Goal: Task Accomplishment & Management: Use online tool/utility

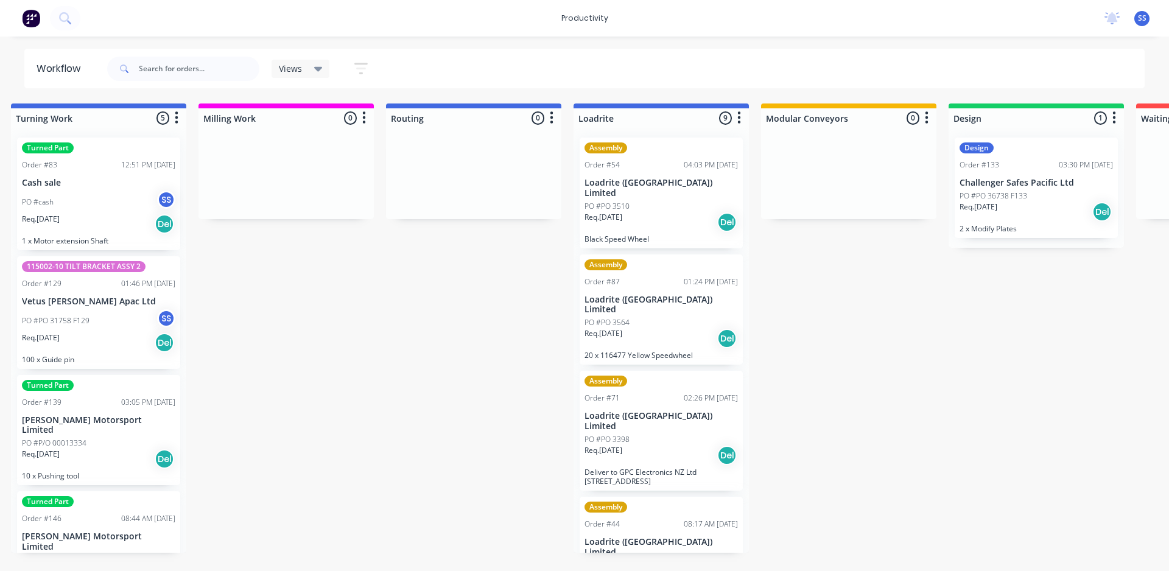
drag, startPoint x: 582, startPoint y: 307, endPoint x: 638, endPoint y: 324, distance: 59.1
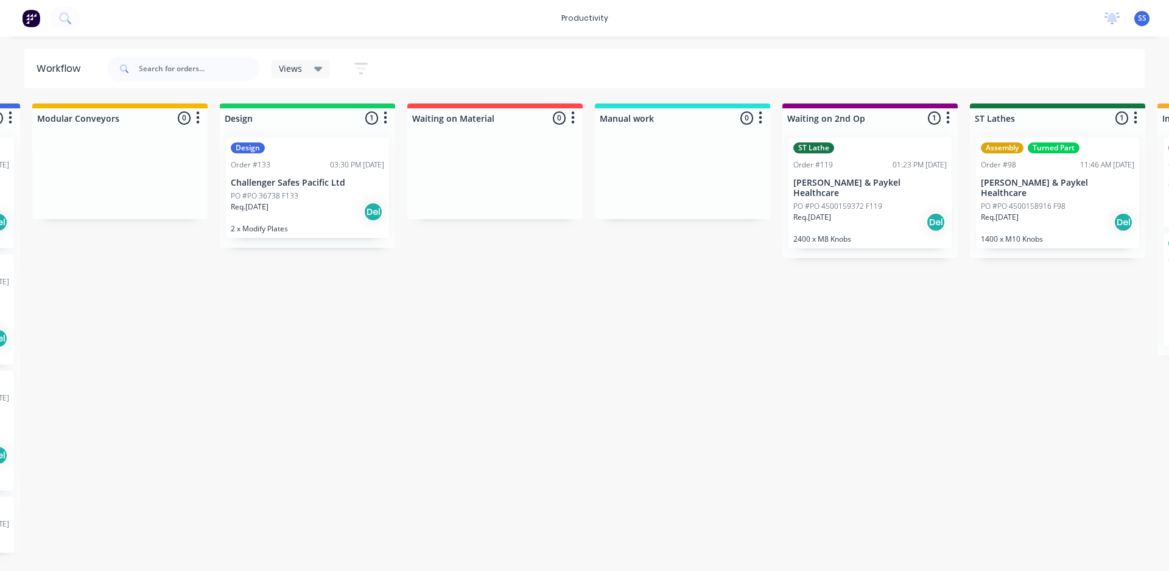
scroll to position [0, 1316]
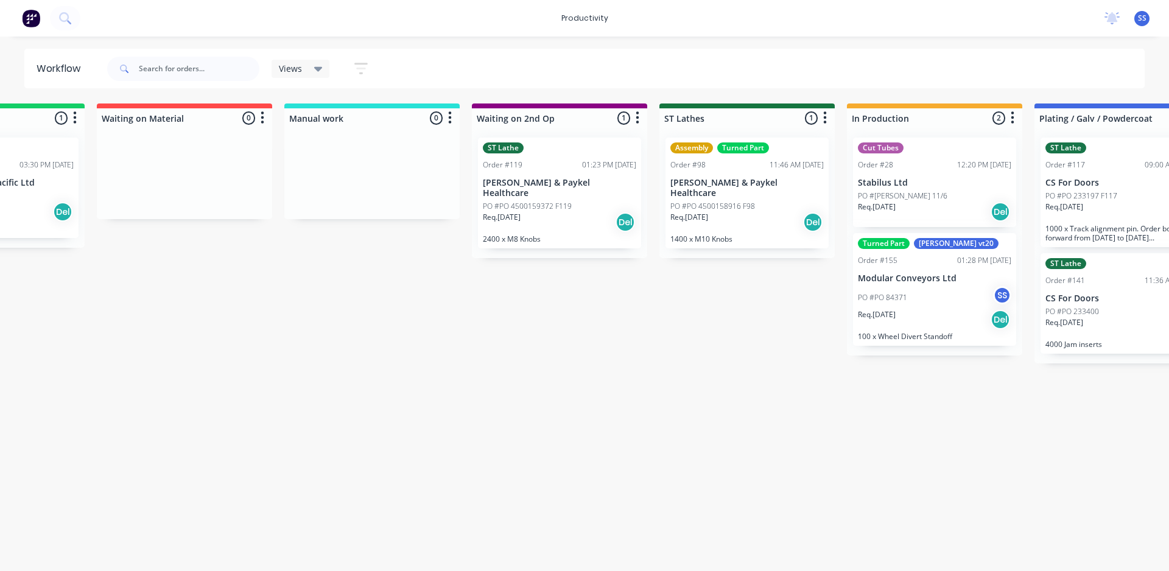
drag, startPoint x: 830, startPoint y: 285, endPoint x: 941, endPoint y: 290, distance: 111.5
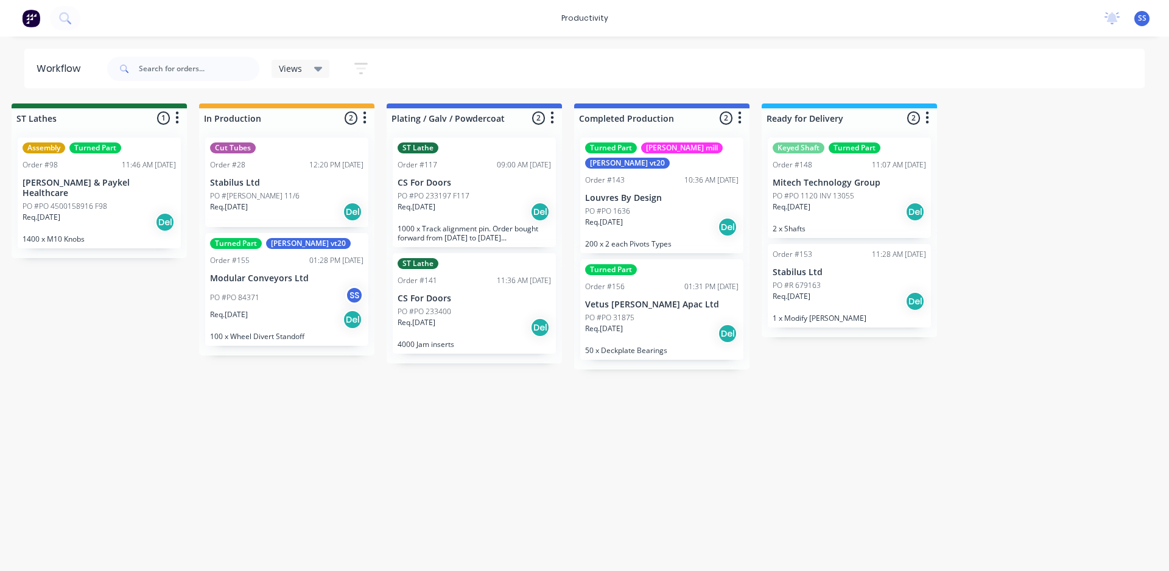
scroll to position [0, 1920]
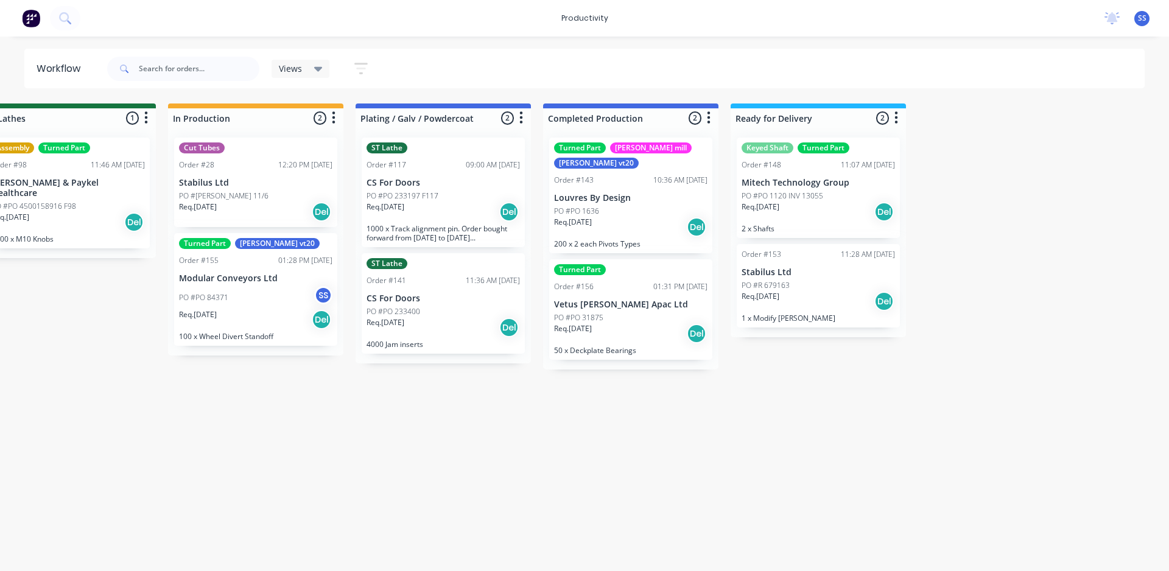
drag, startPoint x: 482, startPoint y: 311, endPoint x: 691, endPoint y: 332, distance: 209.8
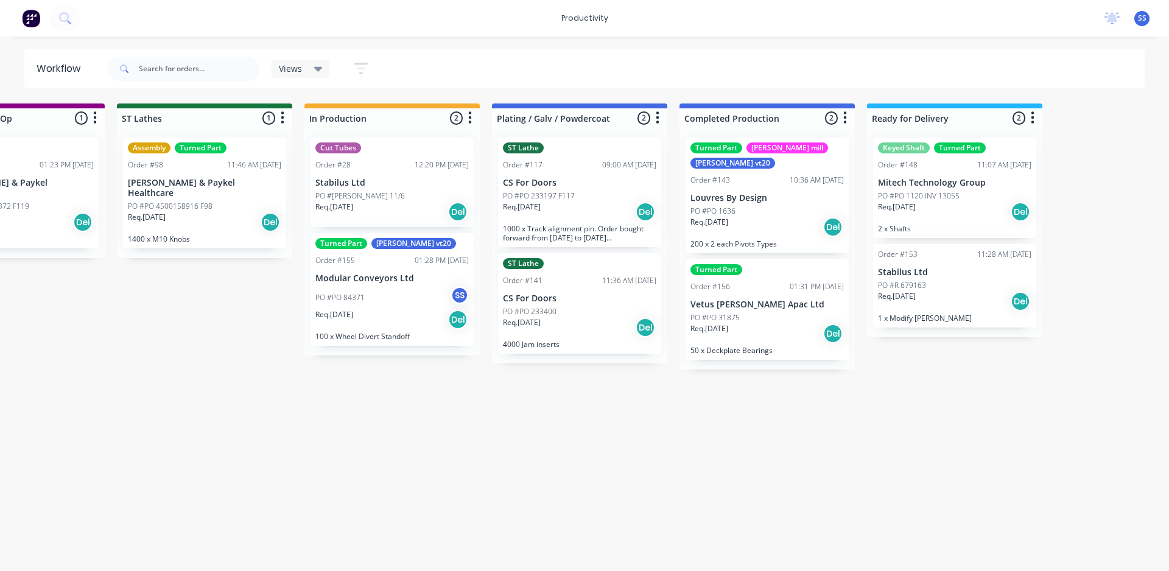
scroll to position [0, 1486]
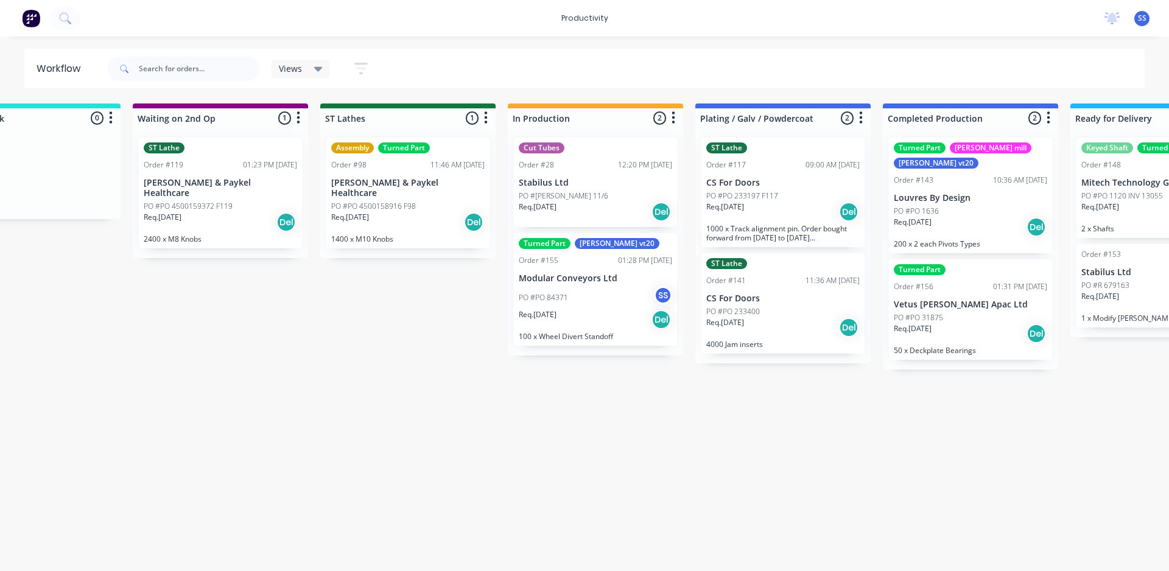
drag, startPoint x: 816, startPoint y: 383, endPoint x: 698, endPoint y: 407, distance: 119.7
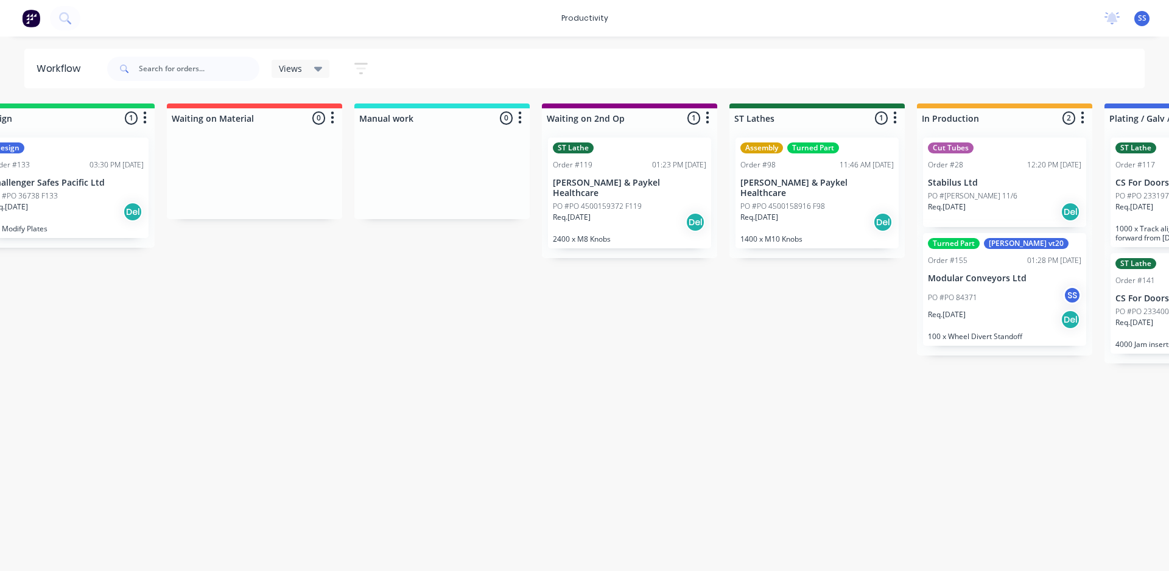
scroll to position [0, 0]
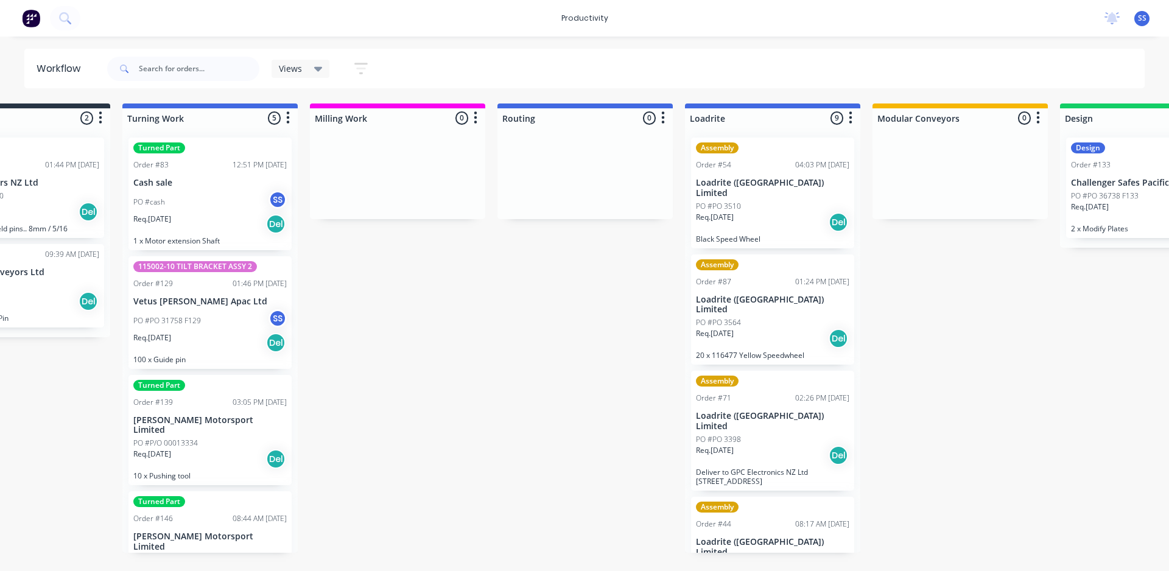
drag, startPoint x: 698, startPoint y: 405, endPoint x: 524, endPoint y: 371, distance: 176.7
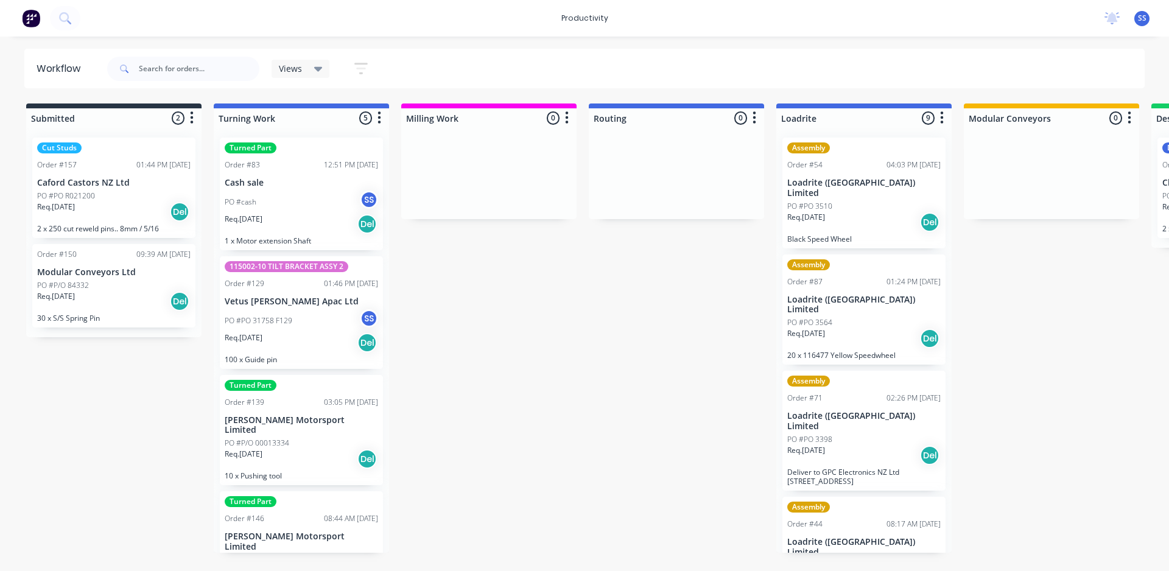
drag, startPoint x: 524, startPoint y: 371, endPoint x: 433, endPoint y: 371, distance: 90.7
click at [265, 201] on div "PO #cash SS" at bounding box center [301, 202] width 153 height 23
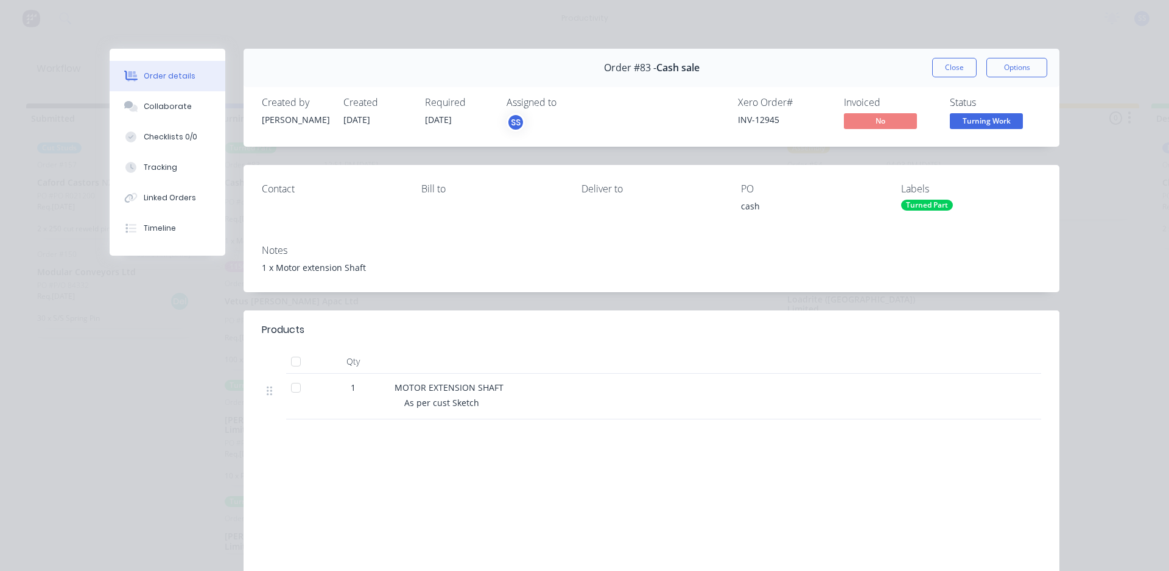
click at [946, 207] on div "Turned Part" at bounding box center [927, 205] width 52 height 11
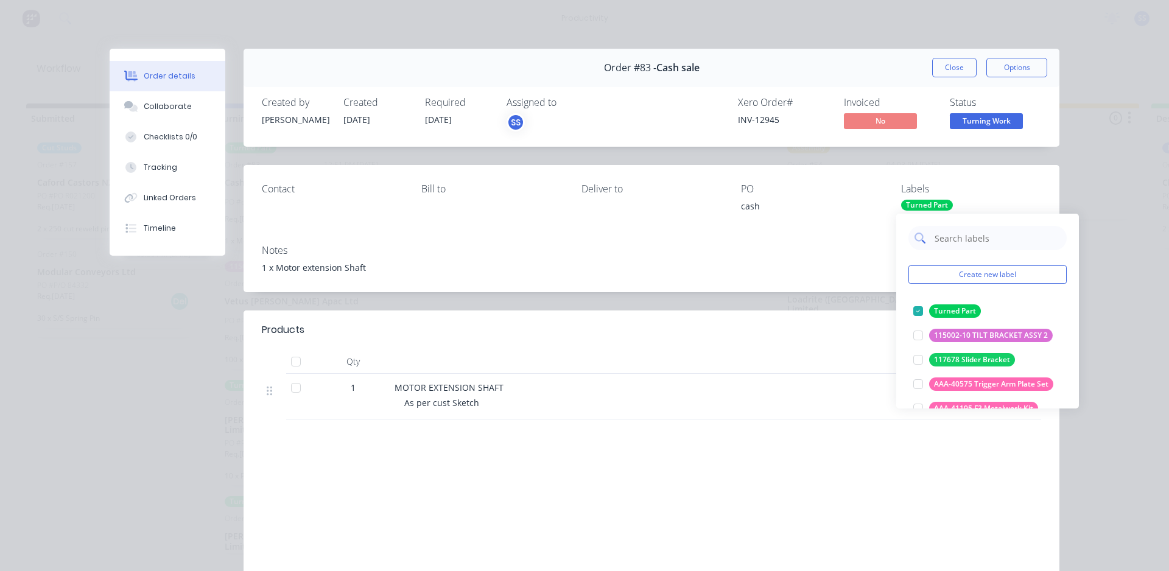
click at [974, 242] on input "text" at bounding box center [996, 238] width 127 height 24
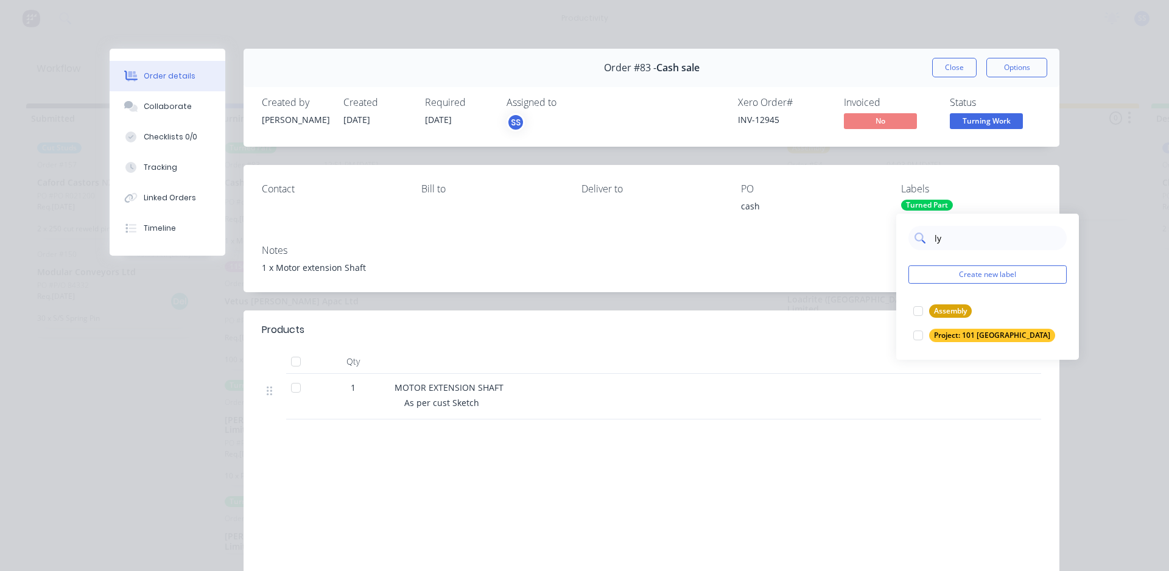
type input "l"
type input "v"
click at [946, 315] on div "[PERSON_NAME] vt20" at bounding box center [971, 310] width 85 height 13
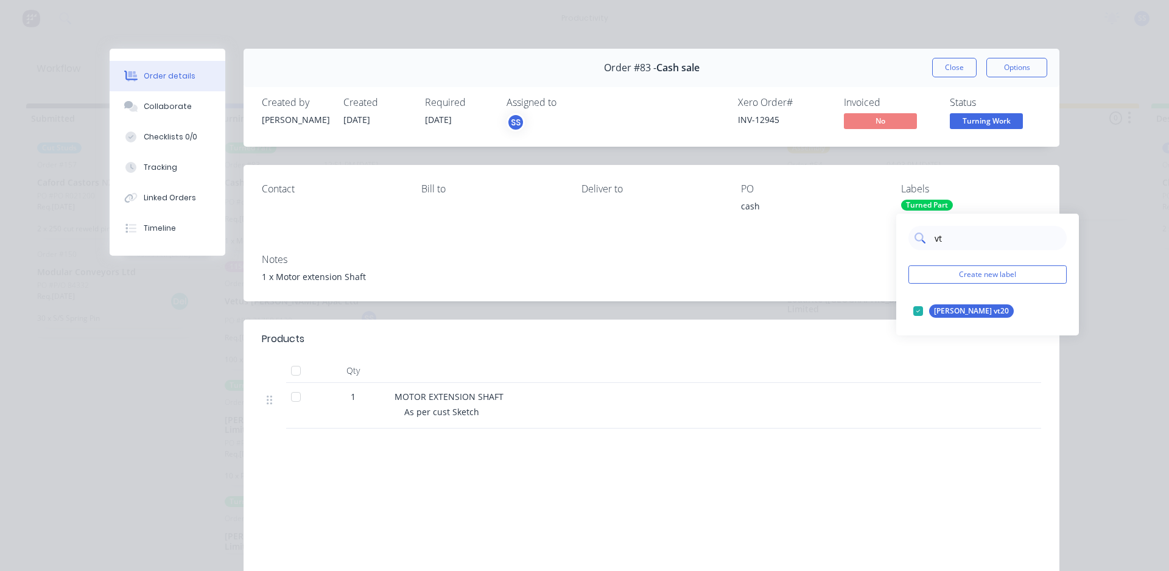
click at [953, 240] on input "vt" at bounding box center [996, 238] width 127 height 24
type input "v"
type input "p"
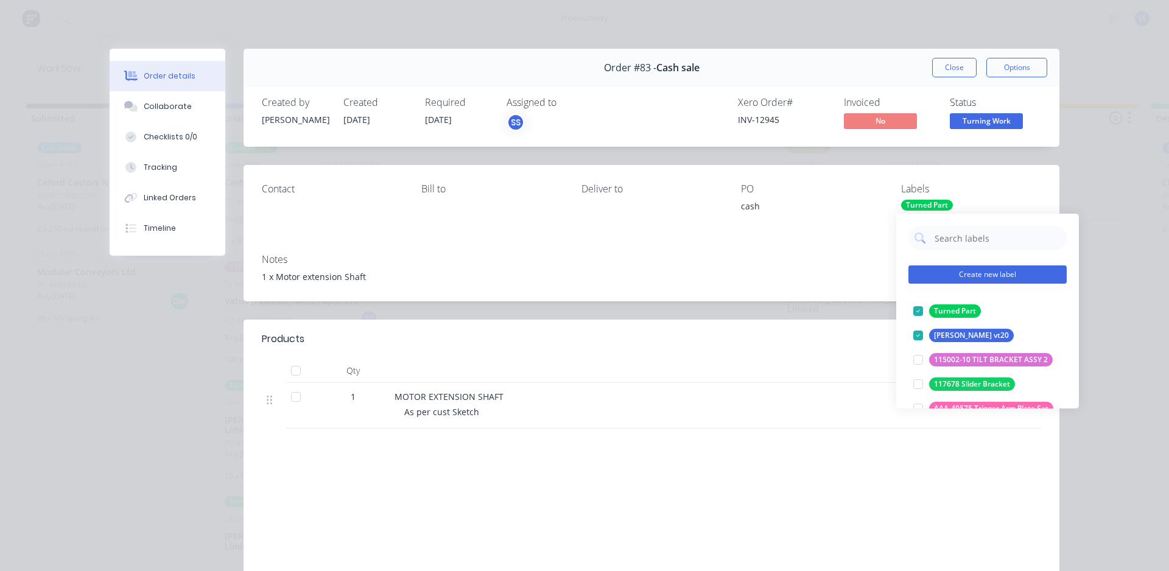
click at [963, 270] on button "Create new label" at bounding box center [987, 274] width 158 height 18
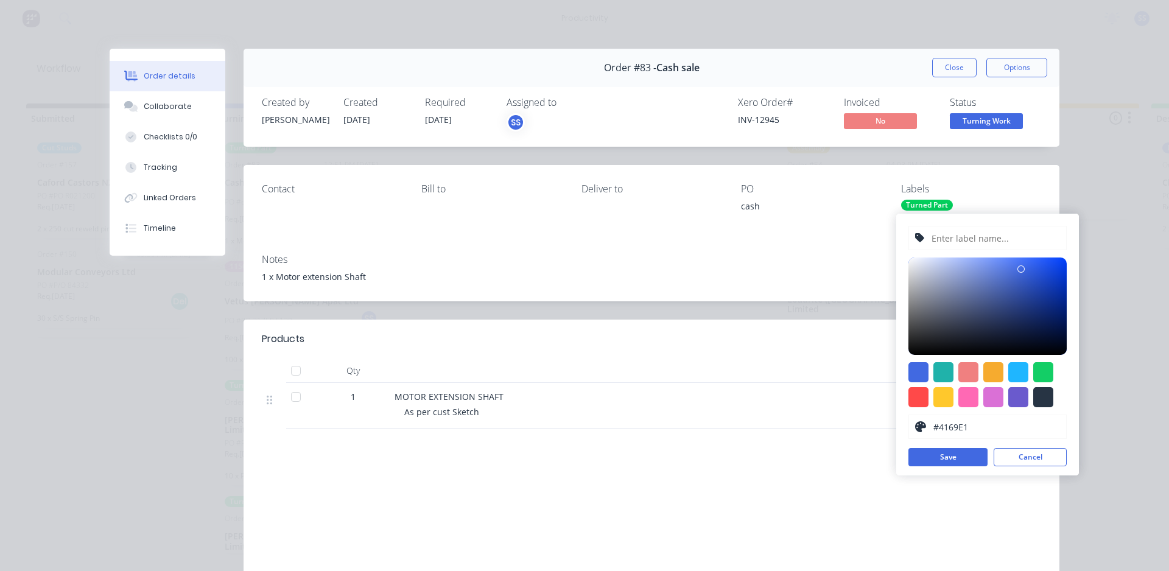
click at [959, 244] on input "text" at bounding box center [995, 237] width 130 height 23
type input "Puma"
click at [1038, 394] on div at bounding box center [1043, 397] width 20 height 20
type input "#273444"
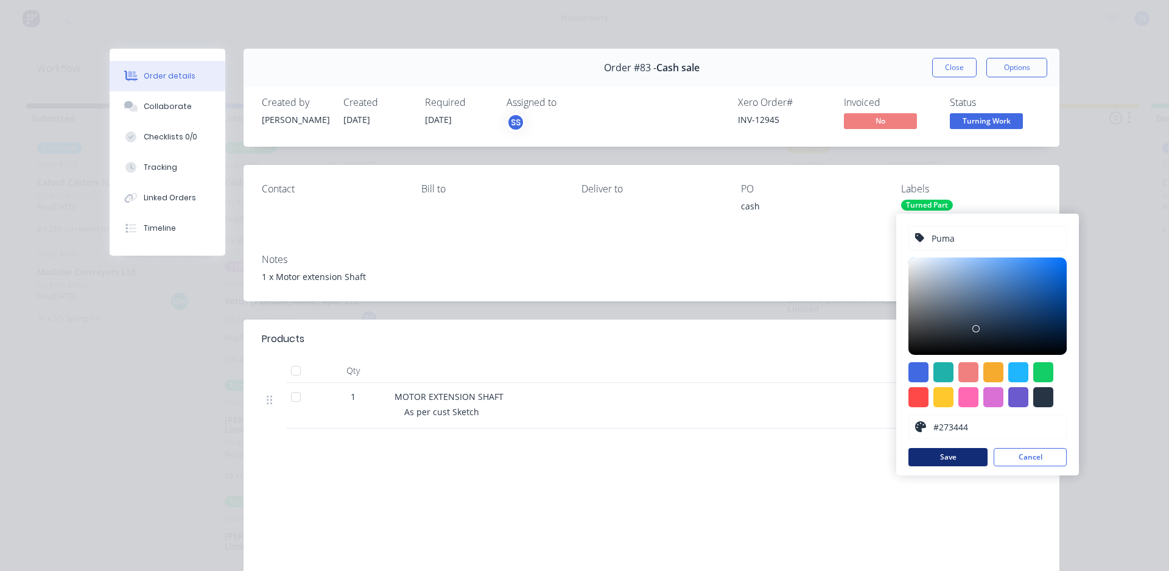
click at [956, 459] on button "Save" at bounding box center [947, 457] width 79 height 18
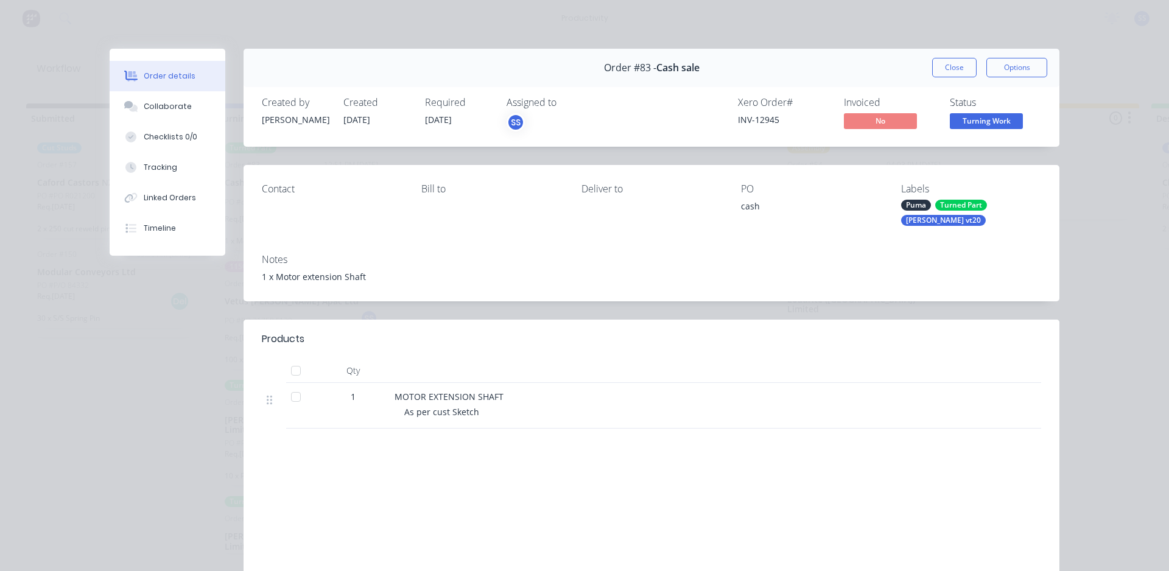
click at [1087, 458] on div "Order details Collaborate Checklists 0/0 Tracking Linked Orders Timeline Order …" at bounding box center [584, 285] width 1169 height 571
click at [956, 70] on button "Close" at bounding box center [954, 67] width 44 height 19
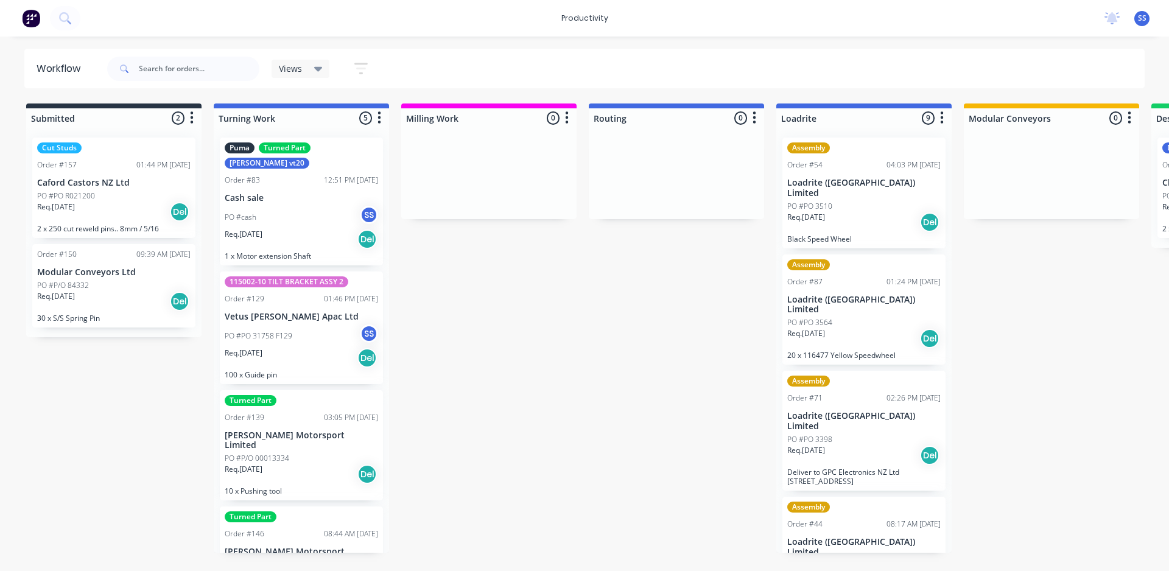
click at [291, 206] on div "PO #cash SS" at bounding box center [301, 217] width 153 height 23
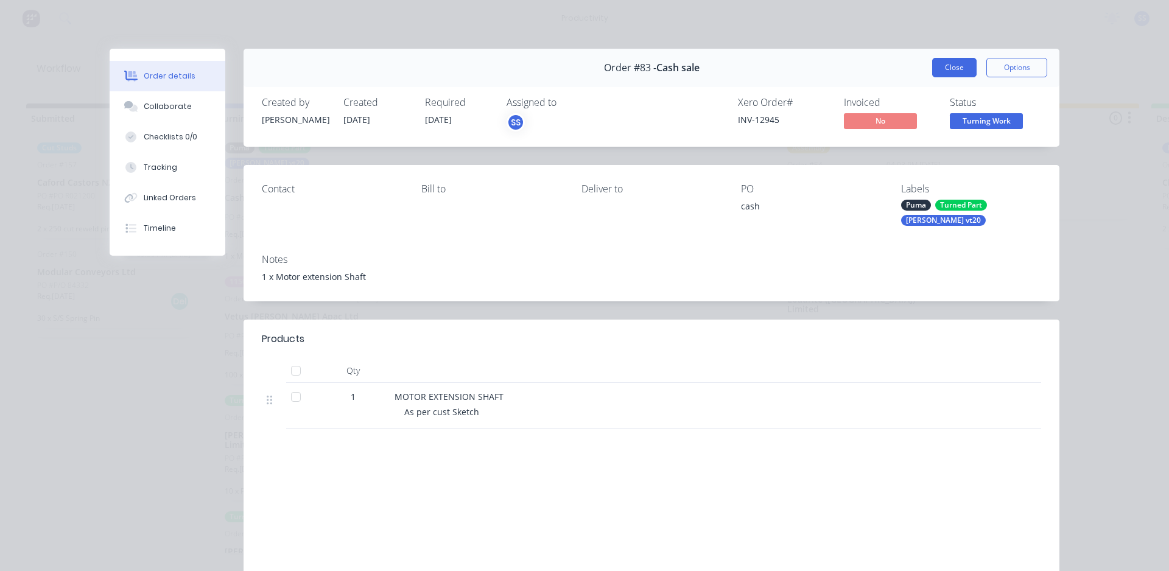
click at [940, 68] on button "Close" at bounding box center [954, 67] width 44 height 19
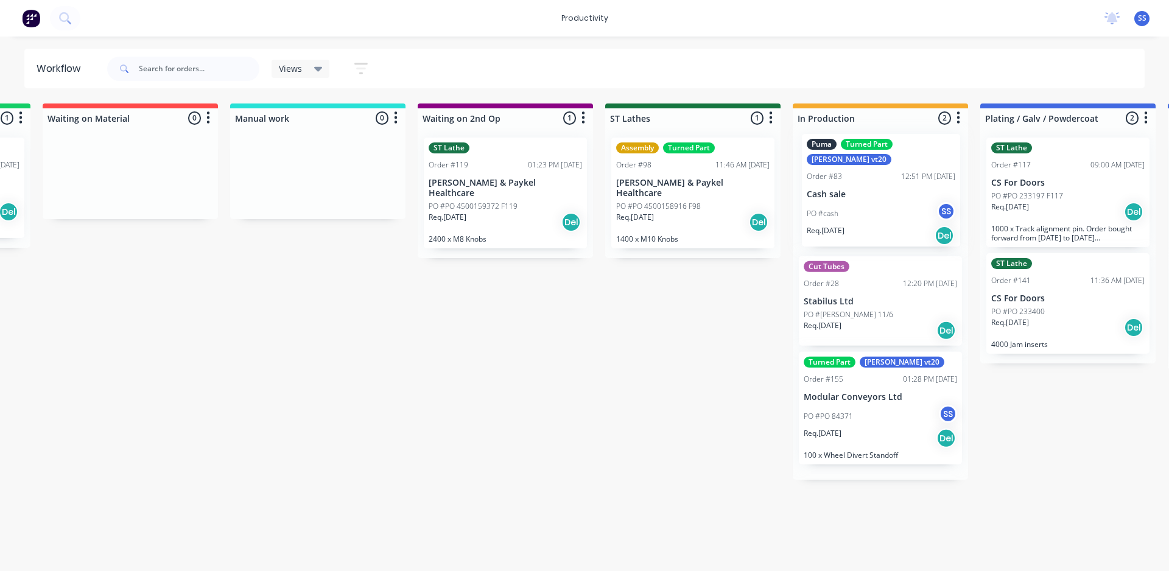
scroll to position [0, 1298]
drag, startPoint x: 313, startPoint y: 197, endPoint x: 887, endPoint y: 195, distance: 574.0
click at [896, 195] on div "Submitted 2 Sort By Created date Required date Order number Customer name Most …" at bounding box center [237, 327] width 3089 height 449
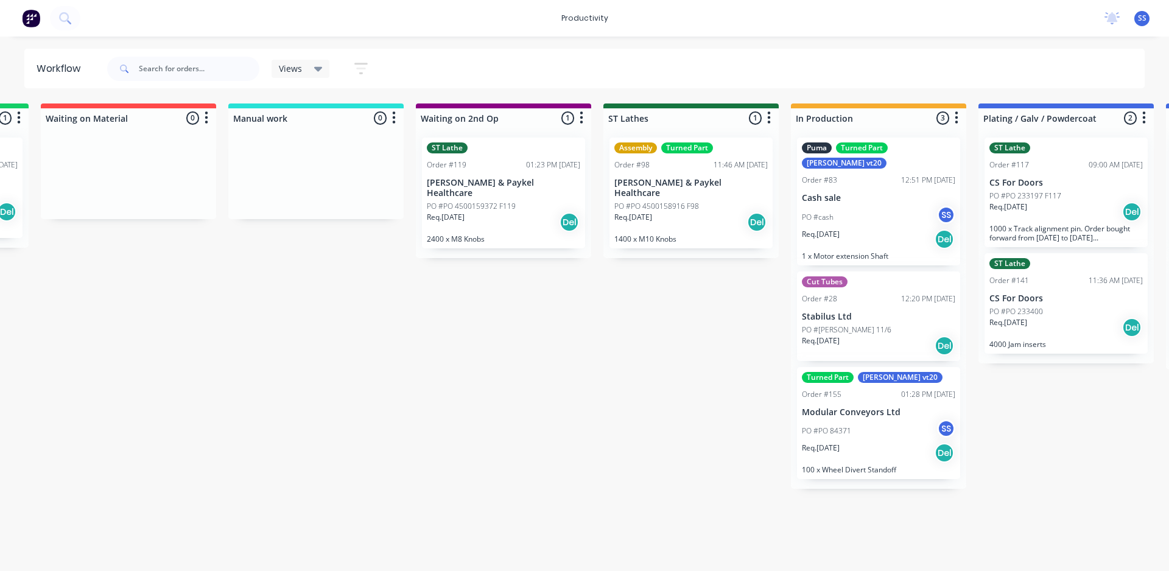
click at [635, 429] on div "Submitted 2 Sort By Created date Required date Order number Customer name Most …" at bounding box center [237, 327] width 3089 height 449
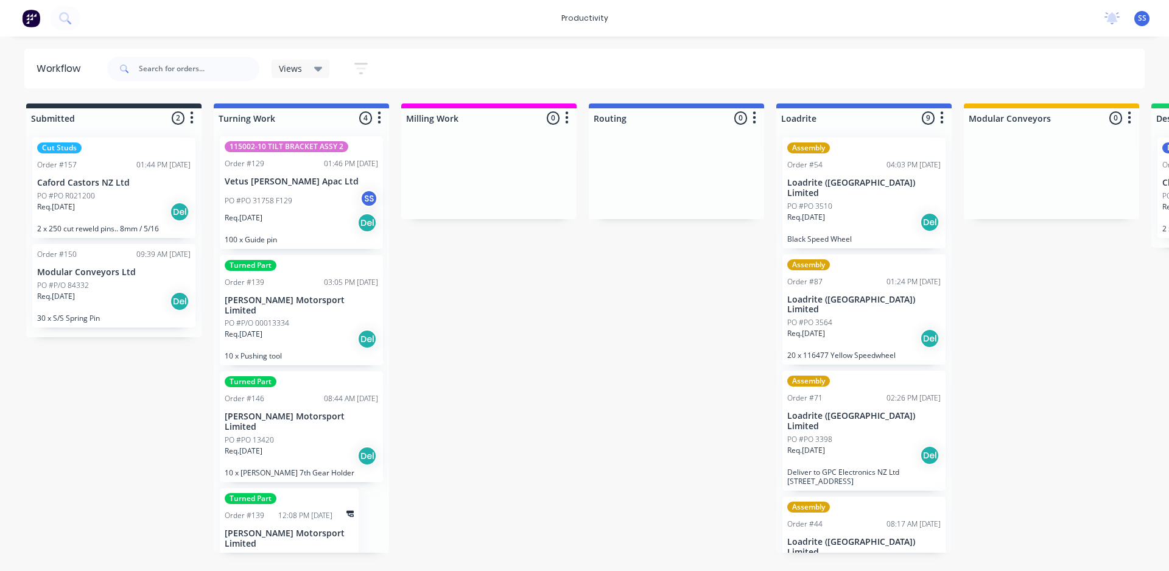
scroll to position [0, 0]
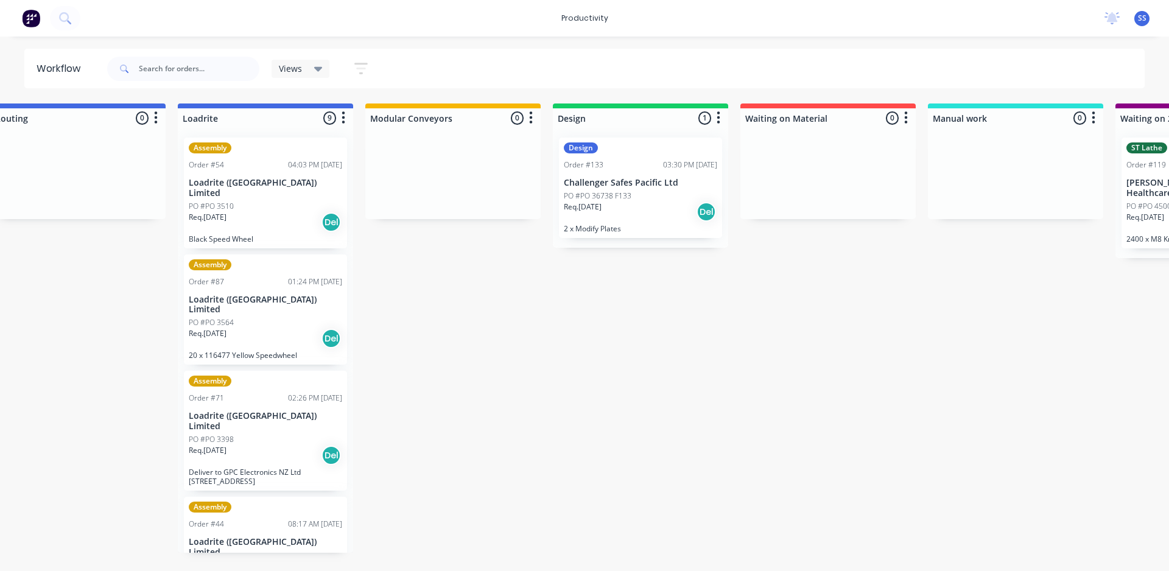
scroll to position [0, 625]
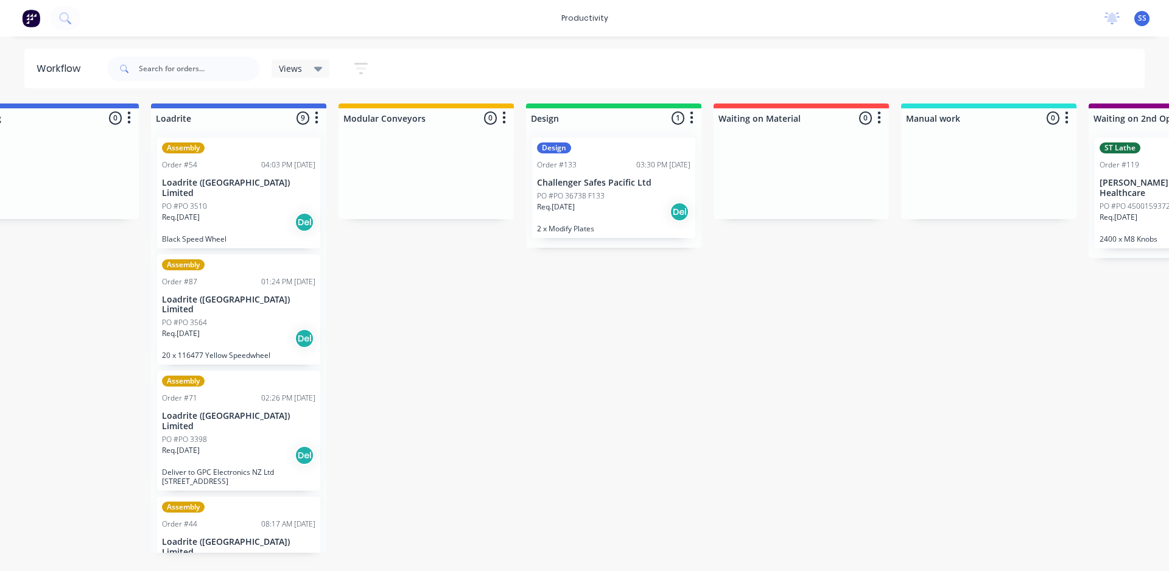
click at [744, 487] on div "Submitted 2 Sort By Created date Required date Order number Customer name Most …" at bounding box center [910, 327] width 3089 height 449
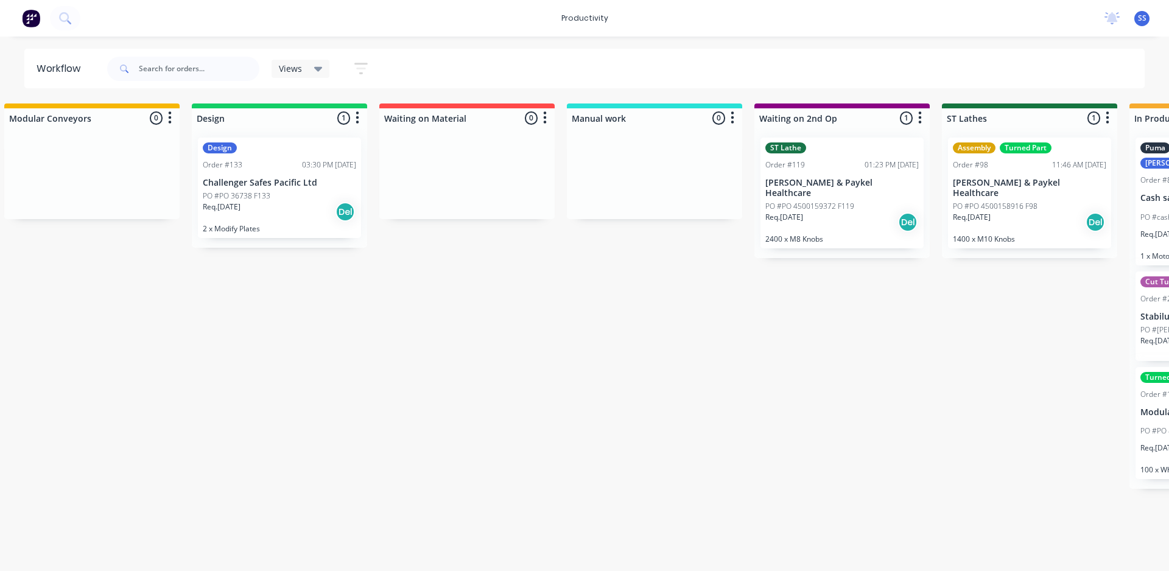
scroll to position [0, 636]
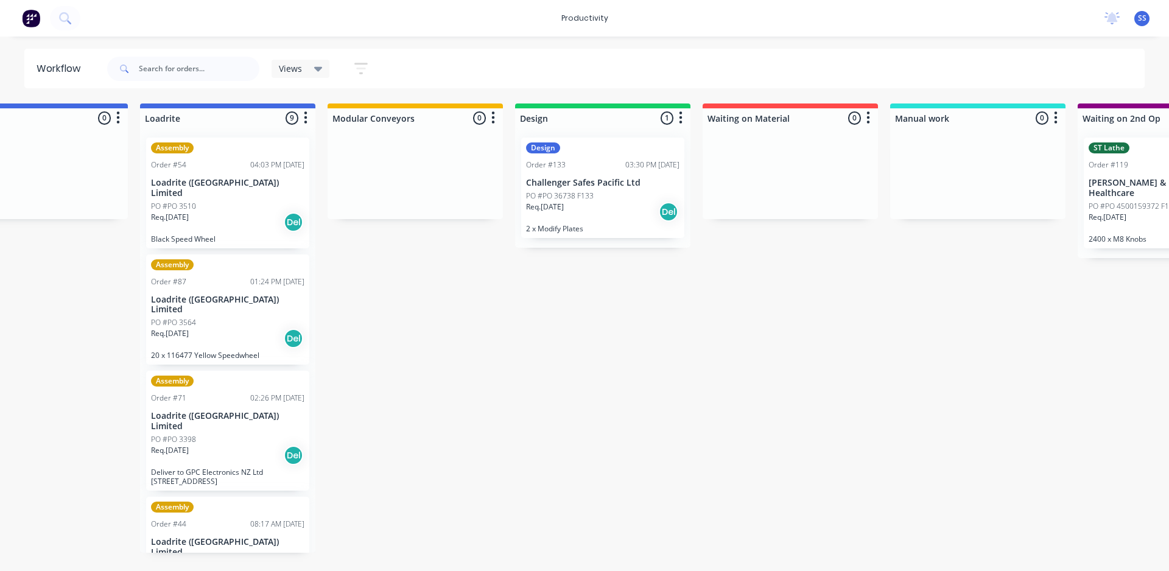
click at [635, 303] on div "Submitted 2 Sort By Created date Required date Order number Customer name Most …" at bounding box center [899, 327] width 3089 height 449
click at [590, 193] on p "PO #PO 36738 F133" at bounding box center [560, 196] width 68 height 11
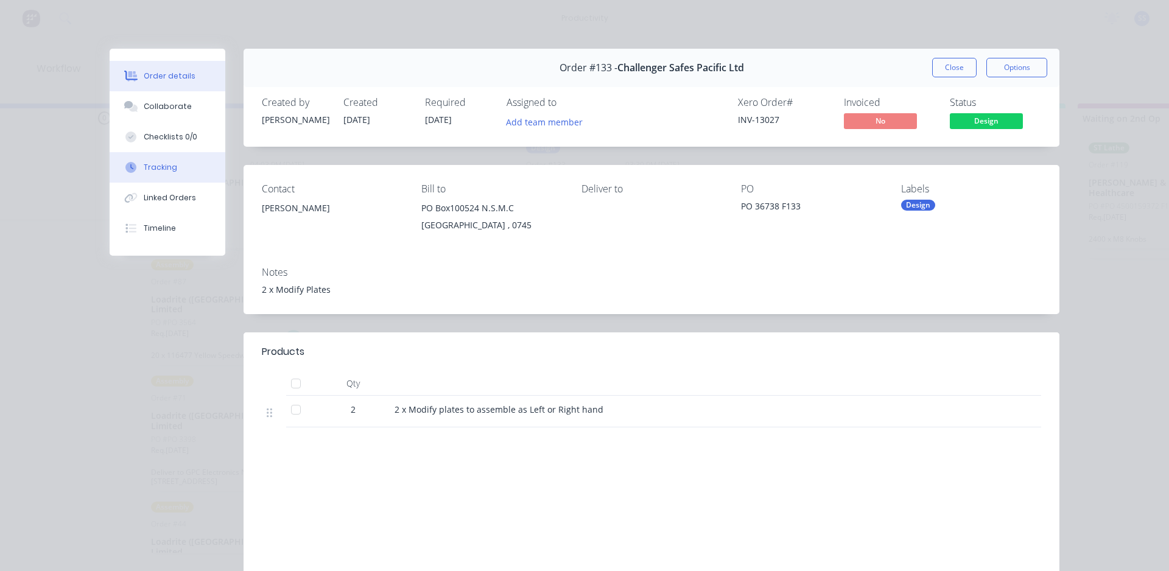
click at [139, 161] on button "Tracking" at bounding box center [168, 167] width 116 height 30
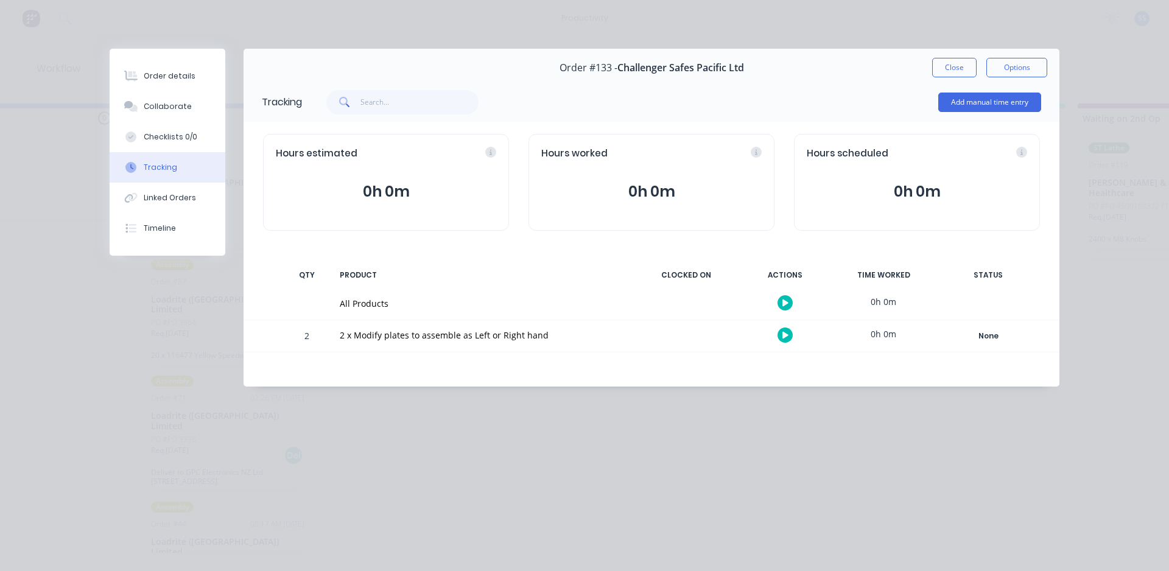
click at [344, 339] on div "2 x Modify plates to assemble as Left or Right hand" at bounding box center [483, 335] width 286 height 13
click at [377, 344] on div "2 x Modify plates to assemble as Left or Right hand" at bounding box center [482, 336] width 301 height 32
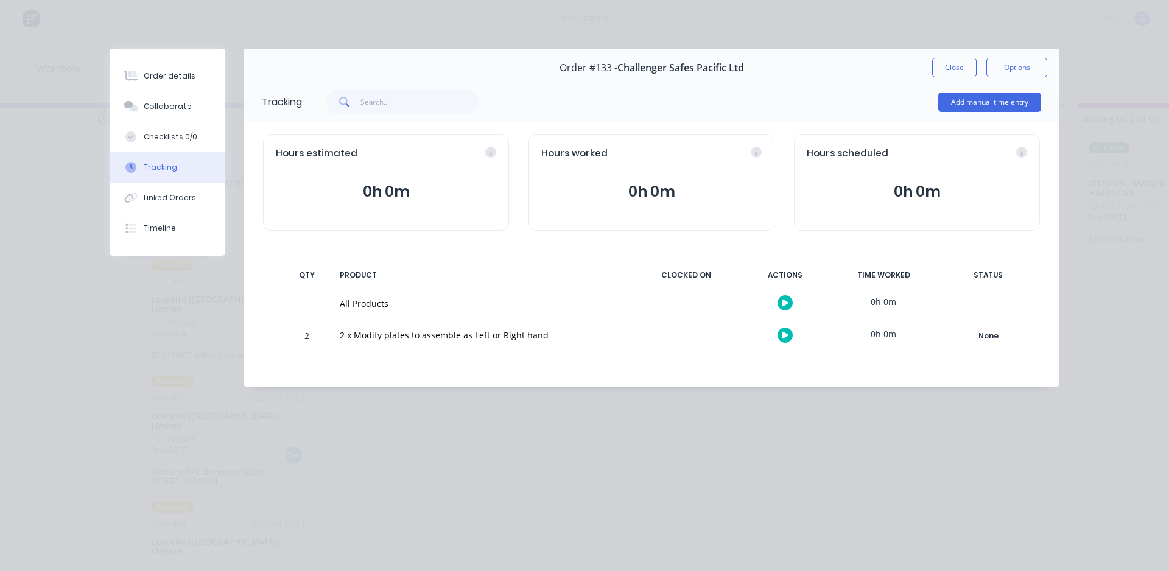
click at [369, 364] on div "Tracking Add manual time entry Hours estimated 0h 0m Hours worked 0h 0m Hours s…" at bounding box center [651, 234] width 816 height 304
click at [367, 339] on div "2 x Modify plates to assemble as Left or Right hand" at bounding box center [483, 335] width 286 height 13
drag, startPoint x: 769, startPoint y: 70, endPoint x: 522, endPoint y: 66, distance: 247.7
click at [522, 66] on div "Order #133 - Challenger Safes Pacific Ltd Close Options" at bounding box center [651, 68] width 816 height 38
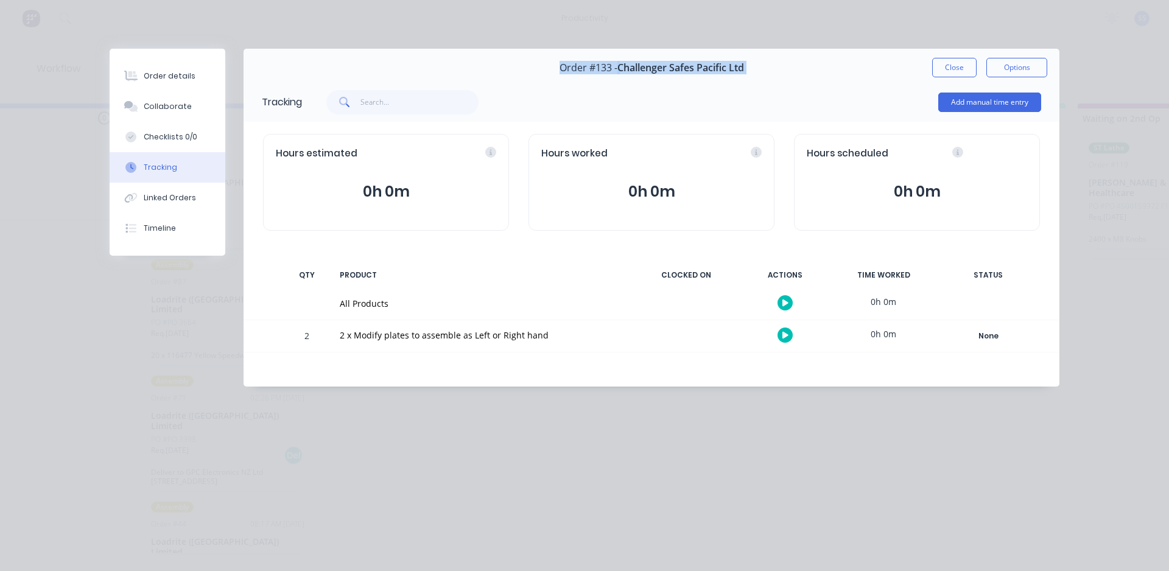
drag, startPoint x: 522, startPoint y: 66, endPoint x: 757, endPoint y: 81, distance: 236.0
click at [757, 81] on div "Order #133 - Challenger Safes Pacific Ltd Close Options" at bounding box center [651, 68] width 816 height 38
click at [948, 72] on button "Close" at bounding box center [954, 67] width 44 height 19
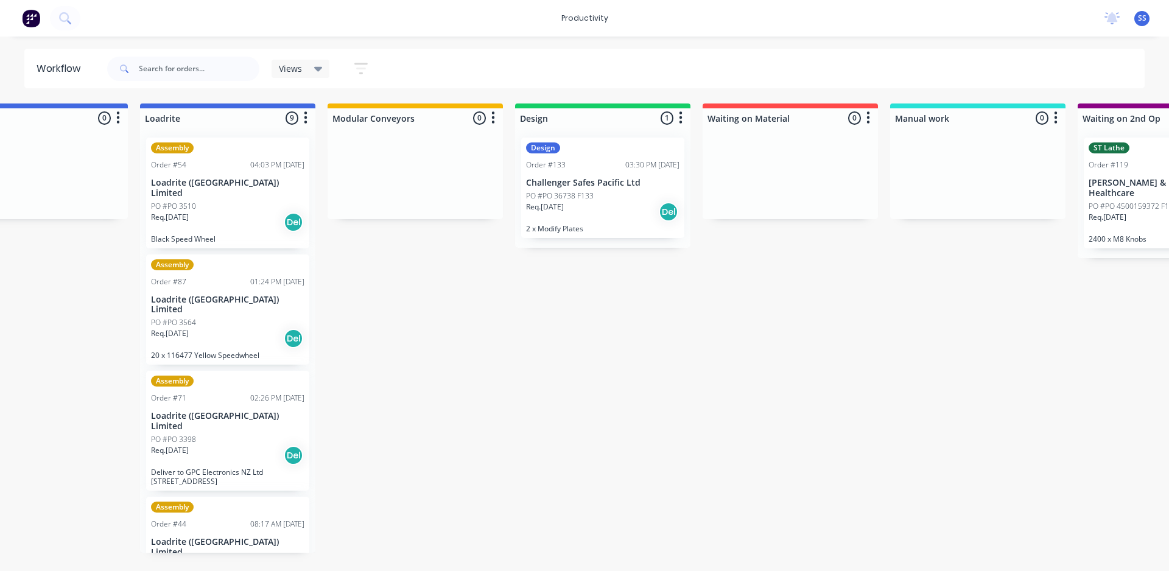
click at [639, 348] on div "Submitted 2 Sort By Created date Required date Order number Customer name Most …" at bounding box center [899, 327] width 3089 height 449
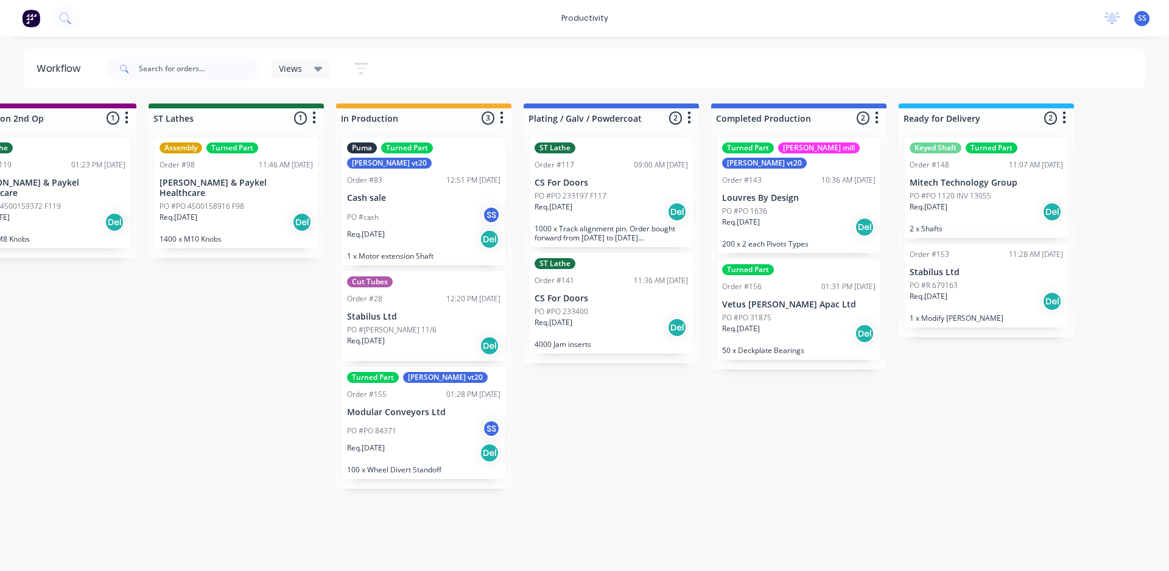
scroll to position [0, 1920]
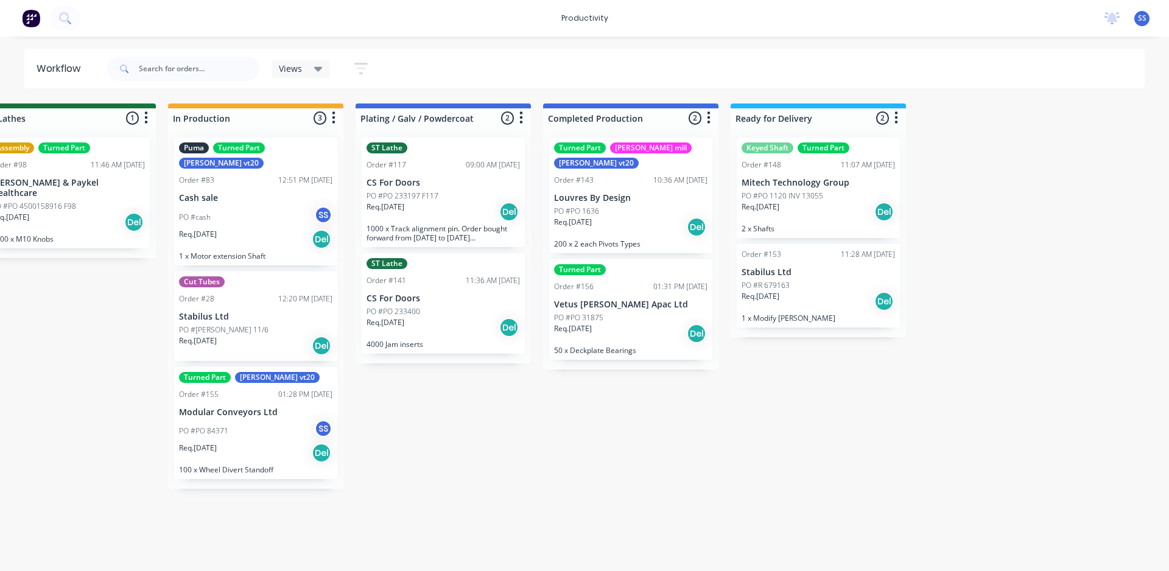
drag, startPoint x: 460, startPoint y: 359, endPoint x: 570, endPoint y: 362, distance: 110.2
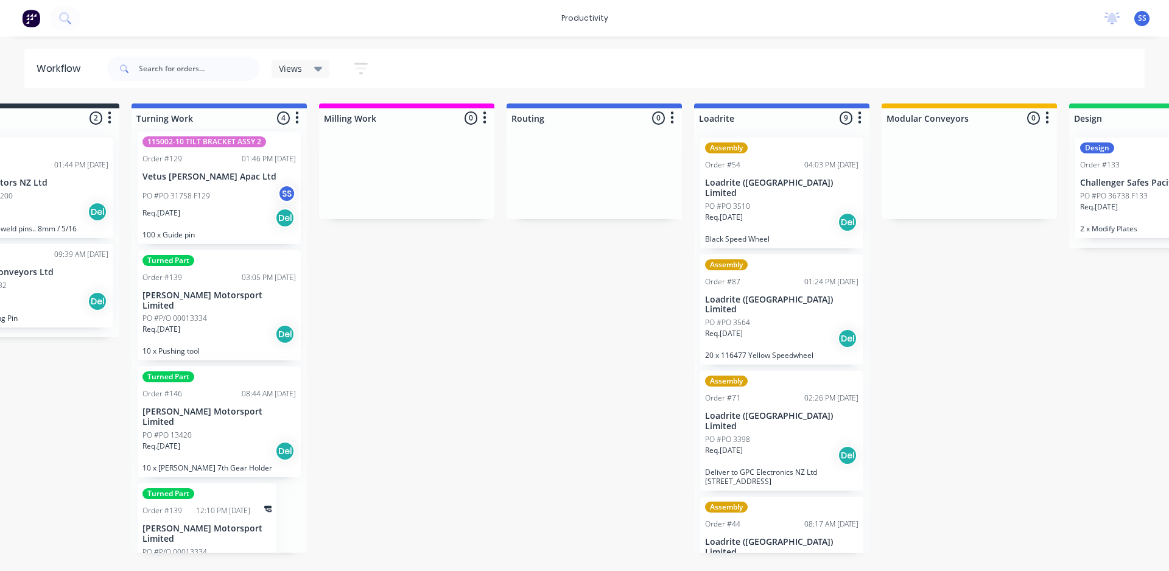
scroll to position [0, 0]
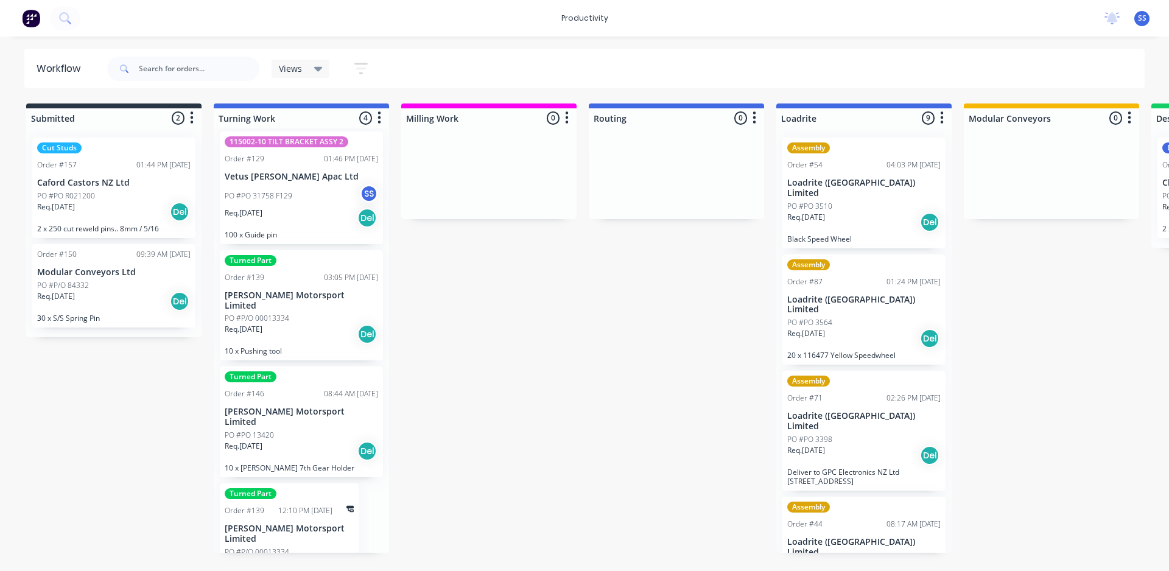
drag, startPoint x: 721, startPoint y: 419, endPoint x: 604, endPoint y: 426, distance: 117.7
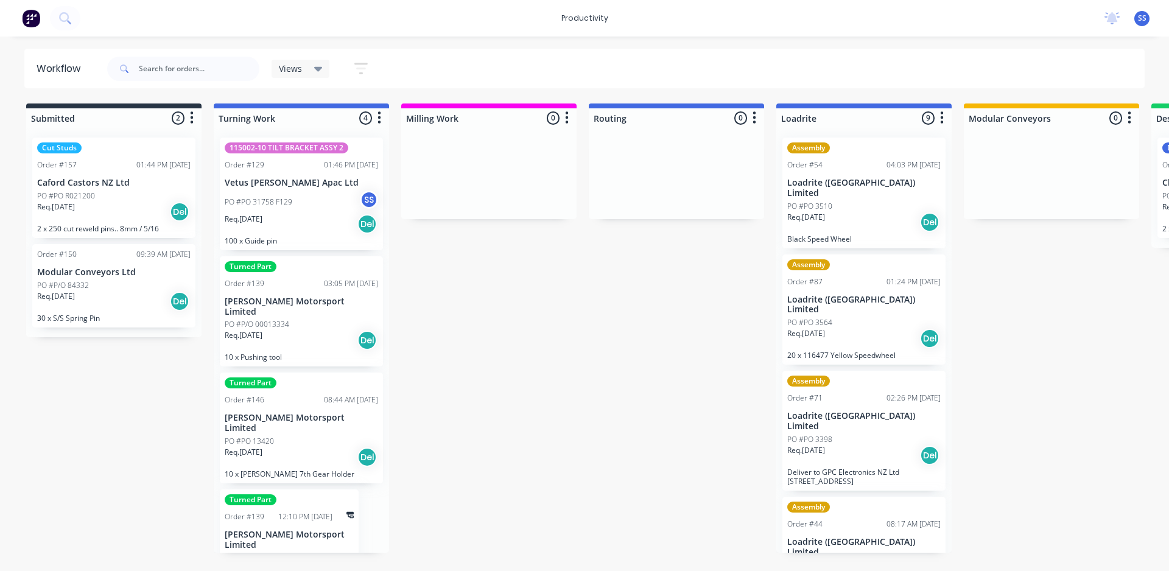
scroll to position [6, 0]
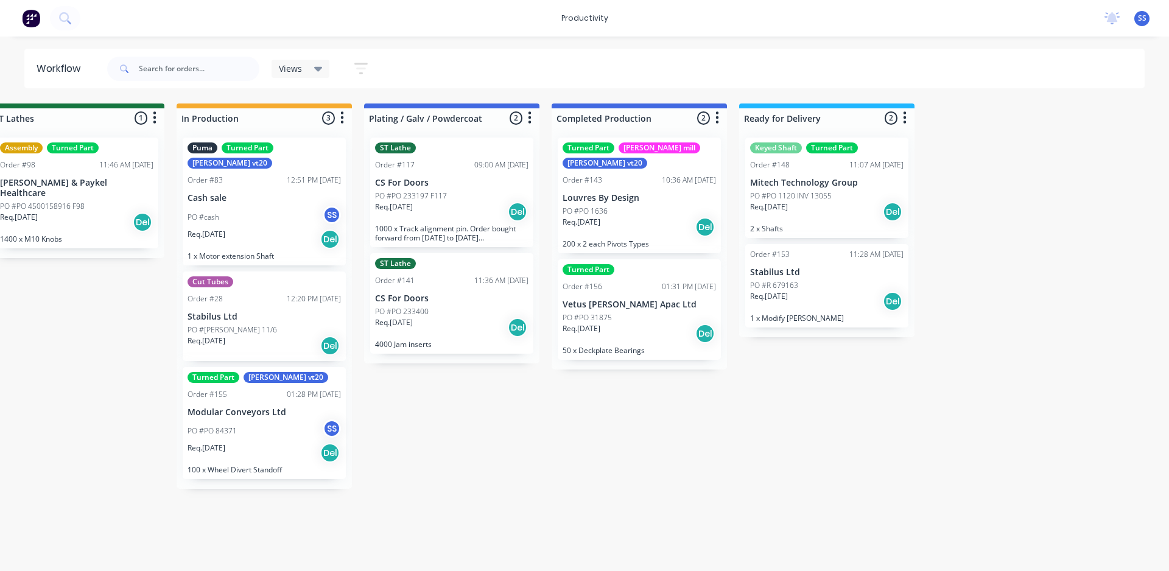
scroll to position [0, 1920]
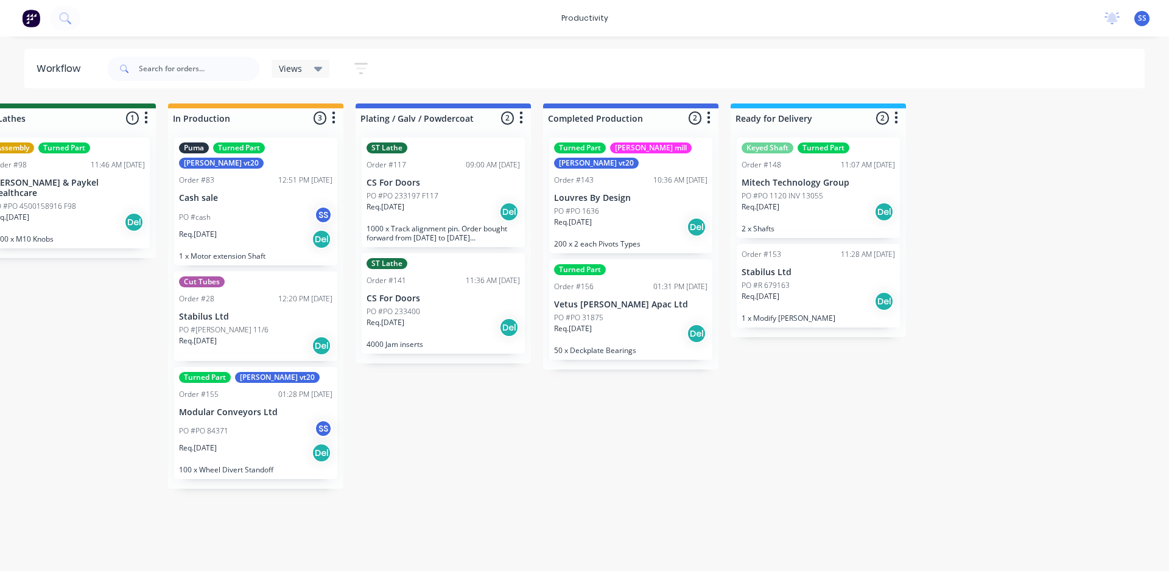
drag, startPoint x: 514, startPoint y: 356, endPoint x: 555, endPoint y: 357, distance: 40.8
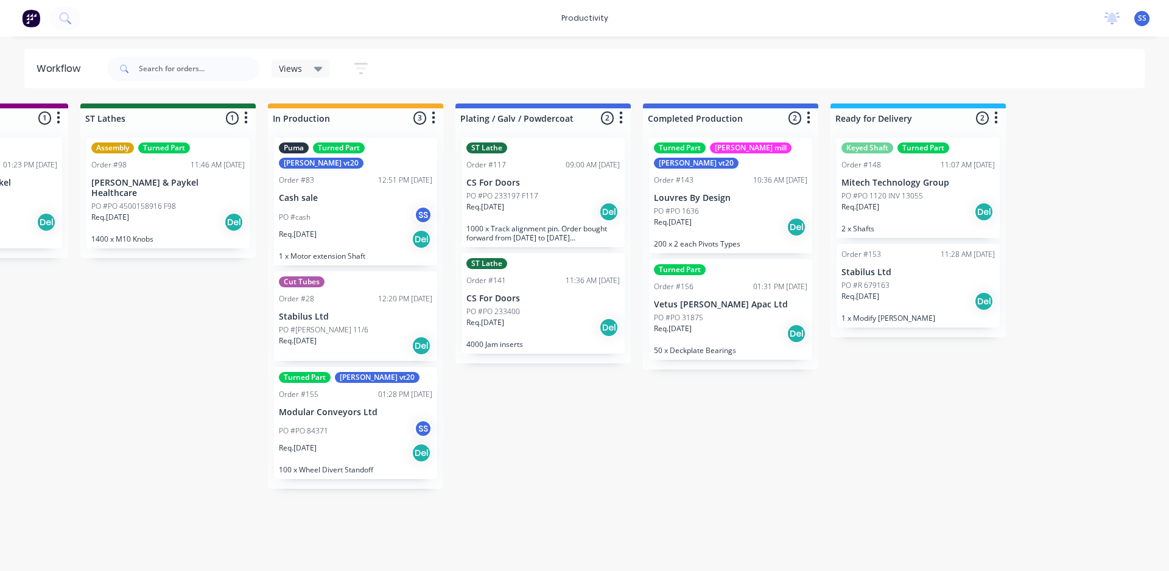
scroll to position [0, 1787]
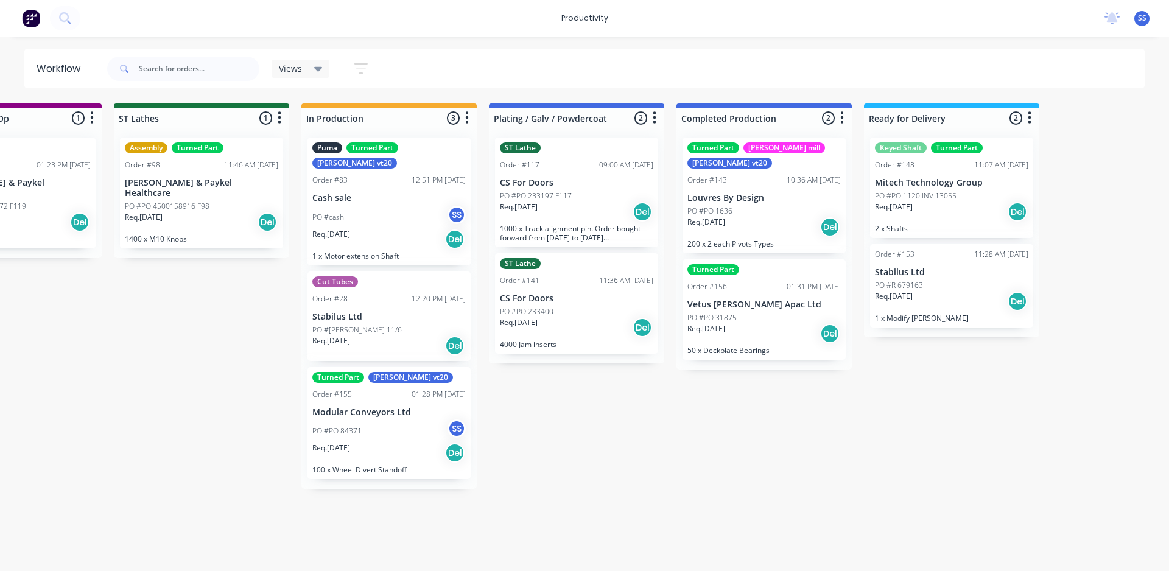
drag, startPoint x: 558, startPoint y: 407, endPoint x: 530, endPoint y: 413, distance: 29.4
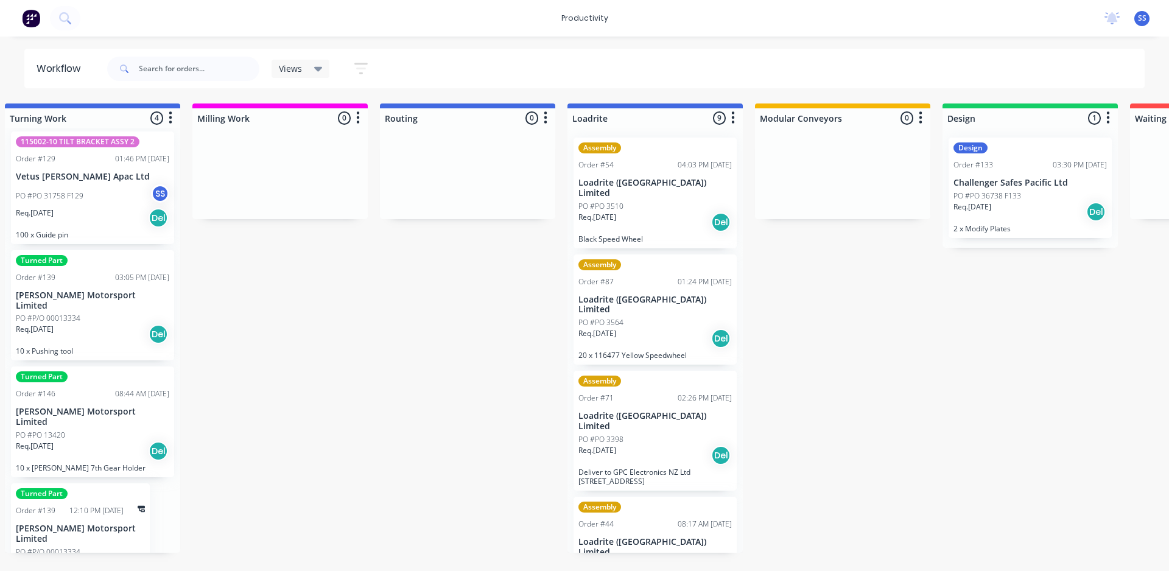
scroll to position [0, 0]
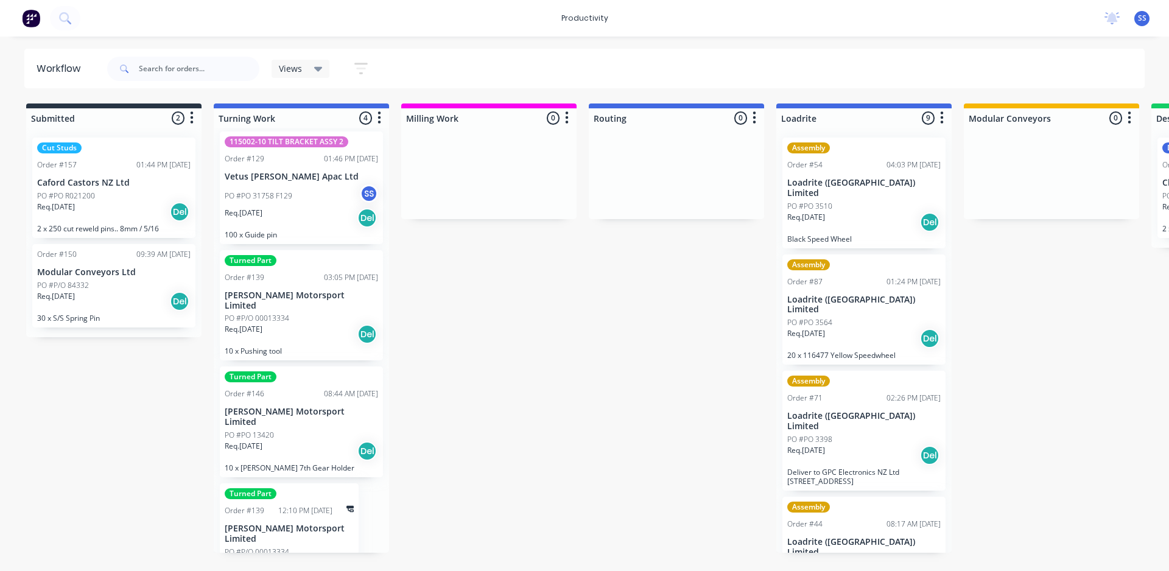
drag, startPoint x: 614, startPoint y: 452, endPoint x: 483, endPoint y: 451, distance: 130.9
drag, startPoint x: 537, startPoint y: 381, endPoint x: 438, endPoint y: 276, distance: 145.1
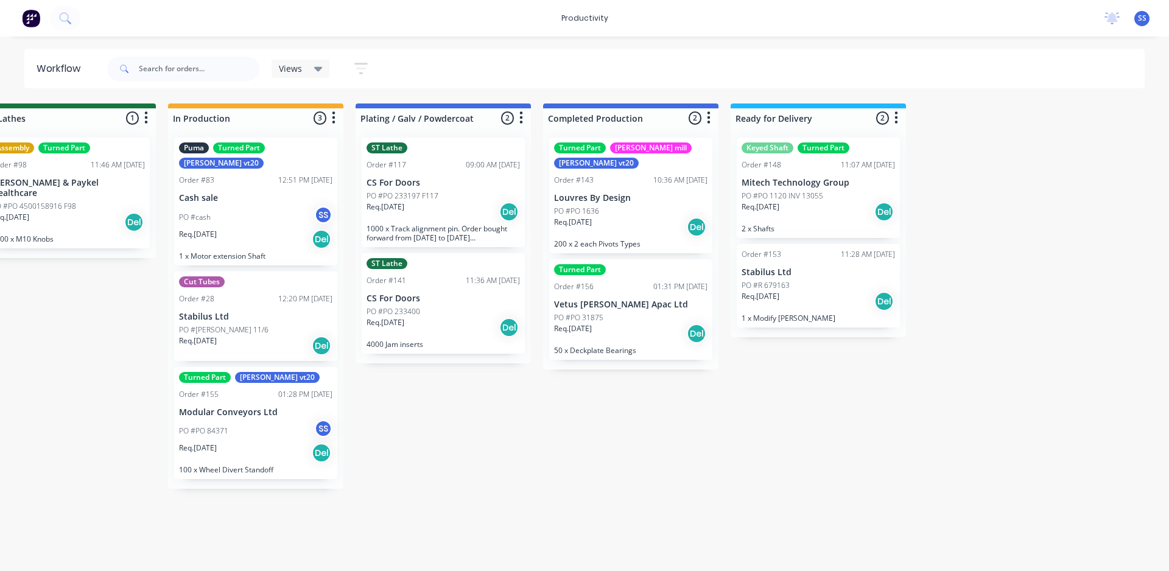
drag, startPoint x: 620, startPoint y: 414, endPoint x: 868, endPoint y: 399, distance: 248.8
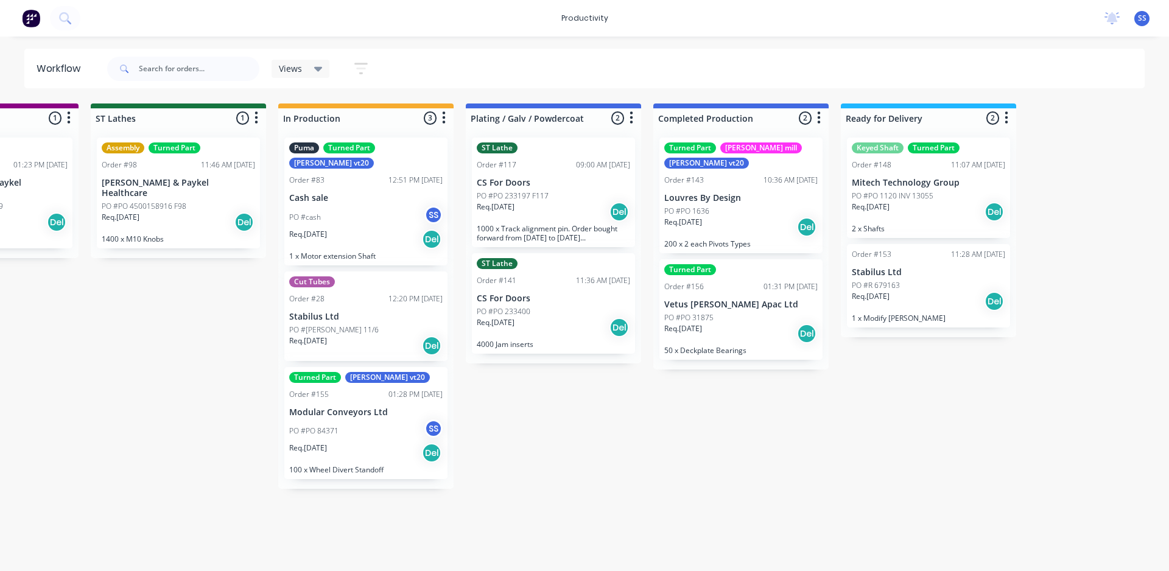
scroll to position [0, 1756]
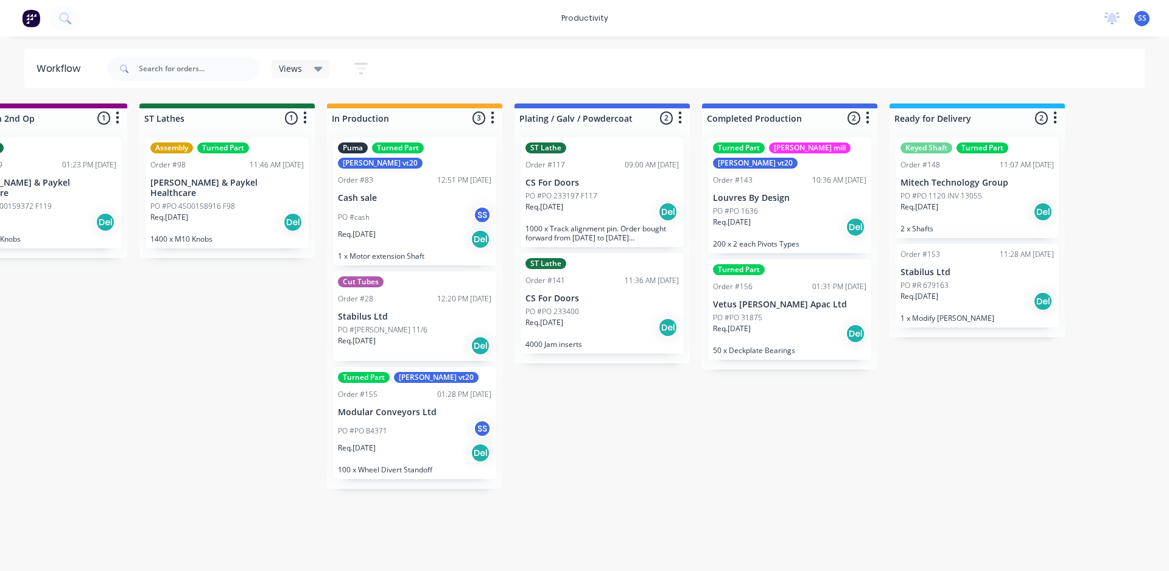
drag, startPoint x: 715, startPoint y: 423, endPoint x: 664, endPoint y: 435, distance: 52.0
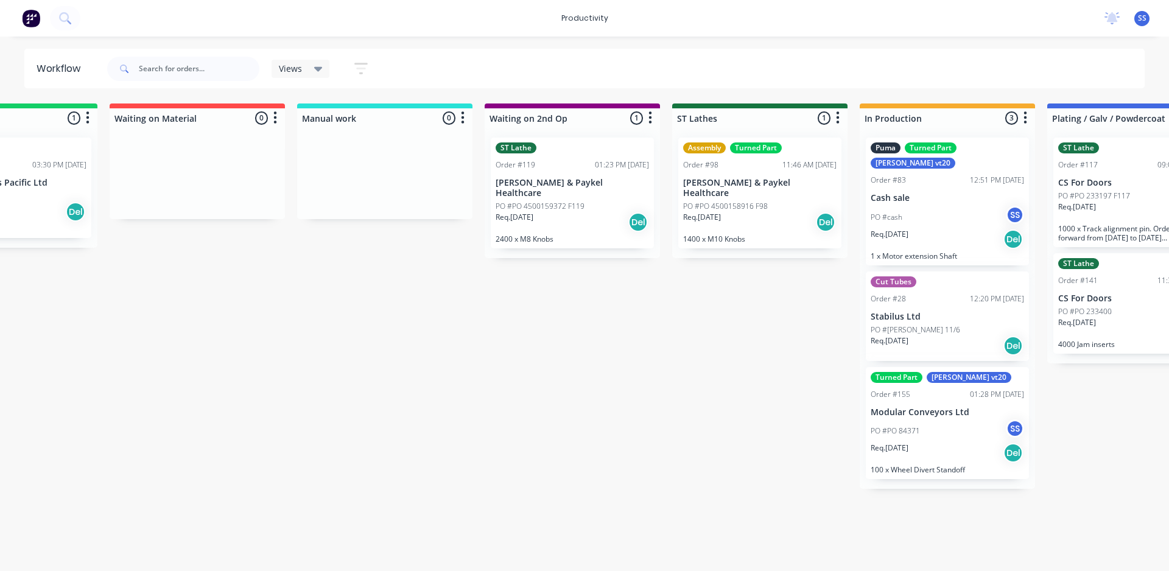
scroll to position [0, 181]
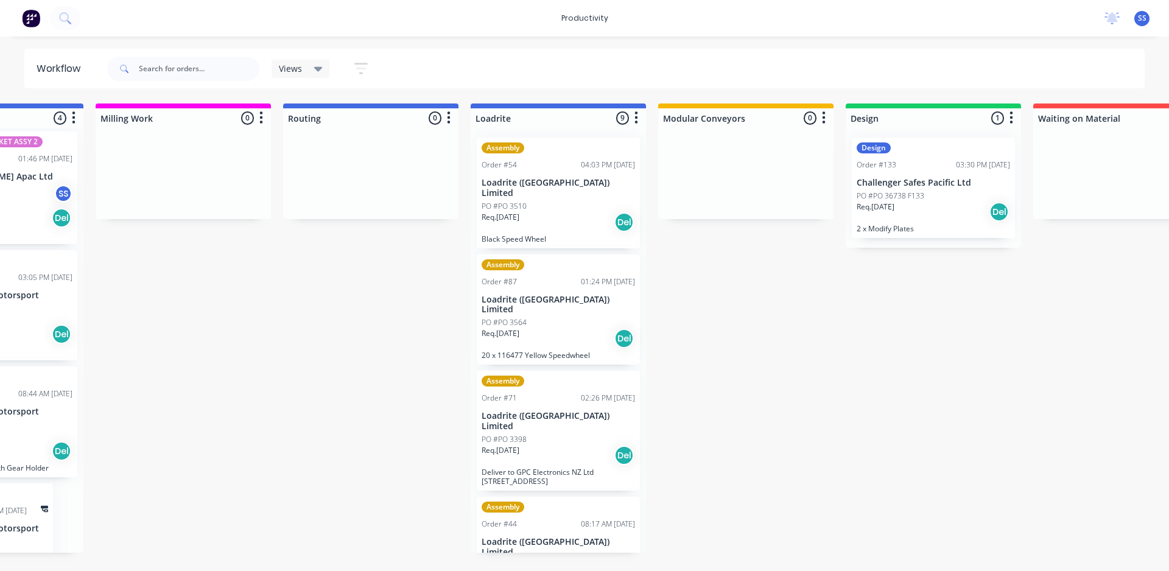
drag, startPoint x: 662, startPoint y: 435, endPoint x: 506, endPoint y: 455, distance: 157.0
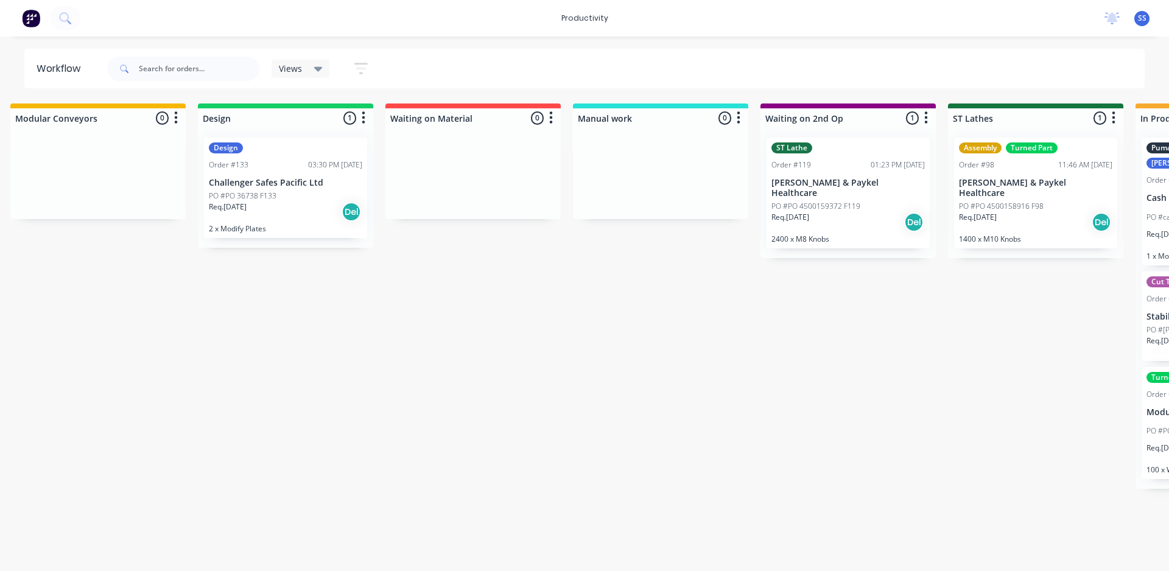
scroll to position [0, 1920]
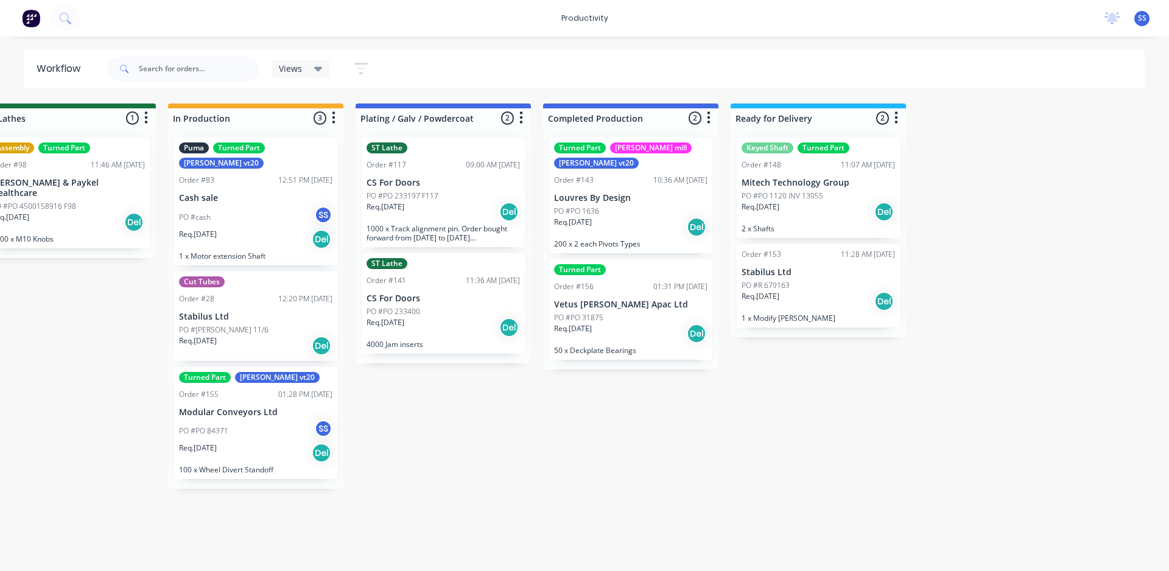
drag, startPoint x: 445, startPoint y: 368, endPoint x: 658, endPoint y: 368, distance: 213.0
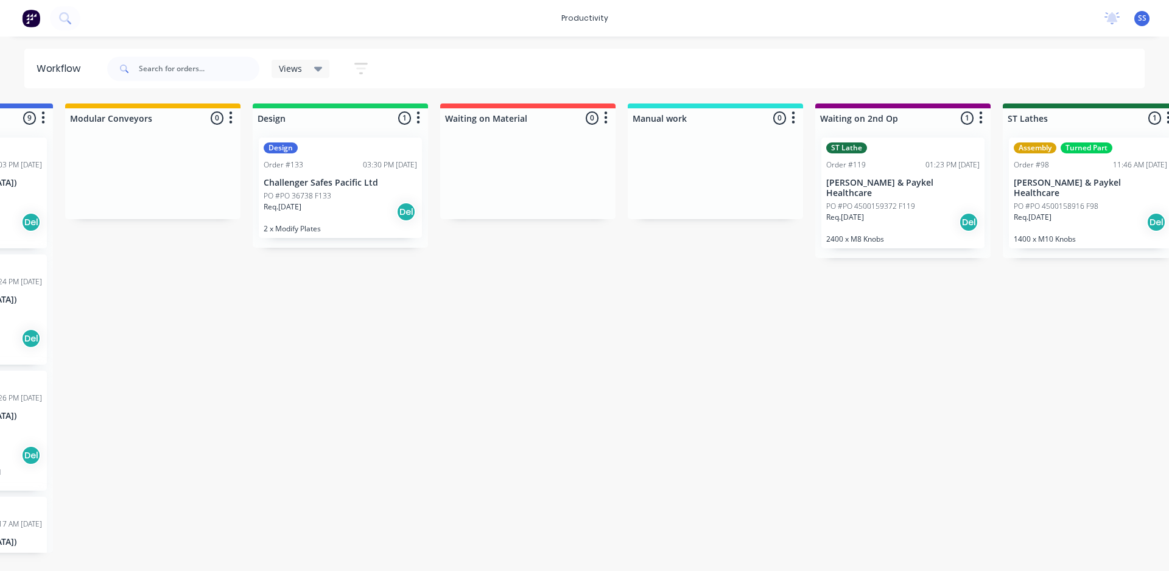
drag, startPoint x: 659, startPoint y: 386, endPoint x: 599, endPoint y: 413, distance: 65.9
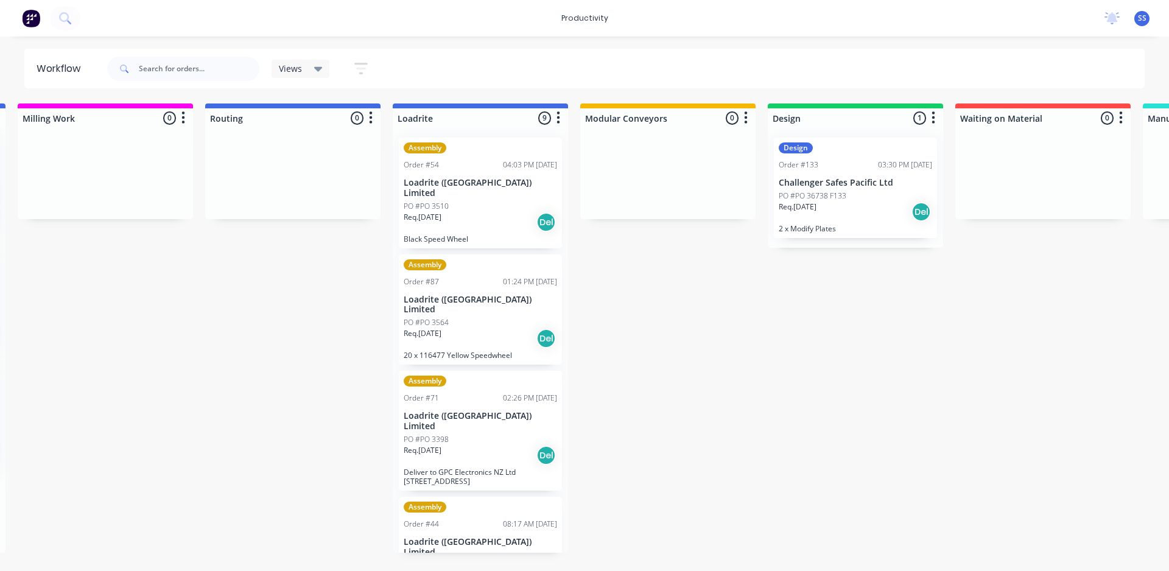
scroll to position [0, 415]
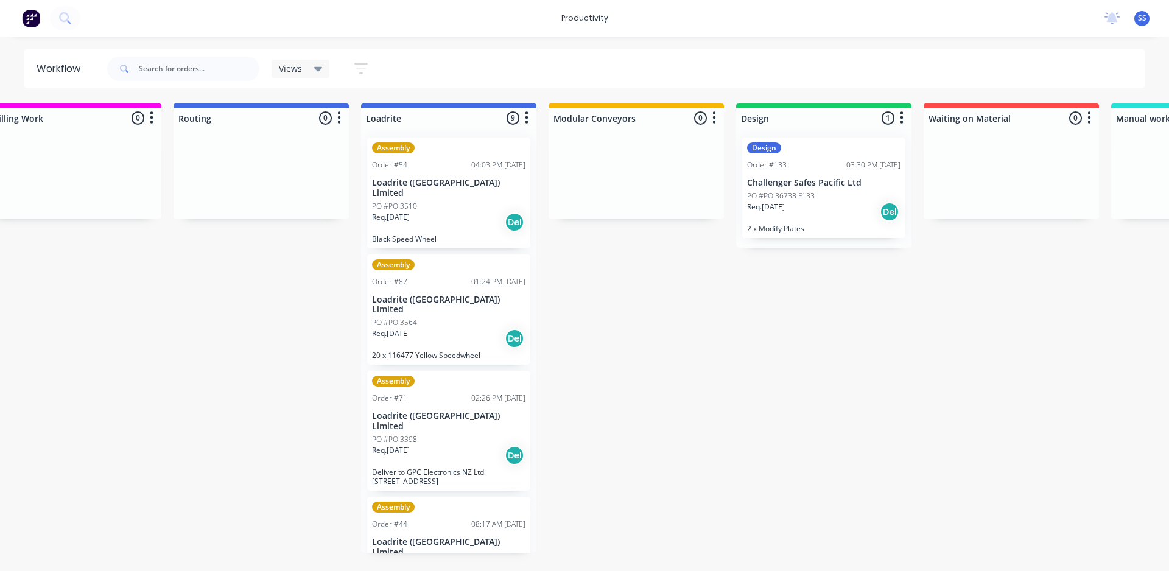
click at [654, 348] on div "Submitted 2 Sort By Created date Required date Order number Customer name Most …" at bounding box center [1120, 327] width 3089 height 449
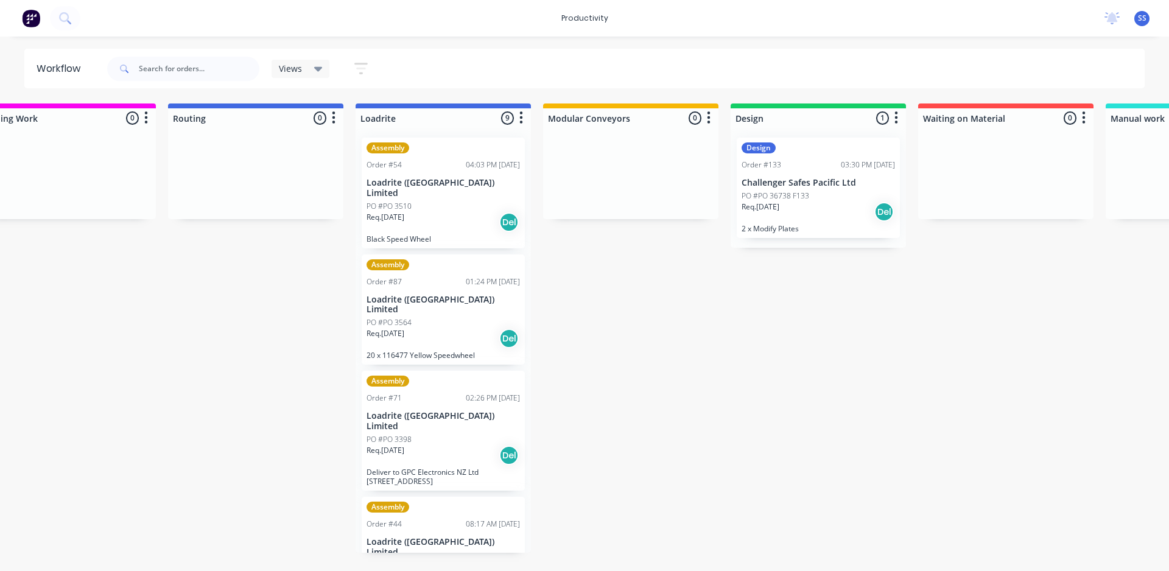
drag, startPoint x: 632, startPoint y: 349, endPoint x: 648, endPoint y: 348, distance: 16.5
drag, startPoint x: 648, startPoint y: 344, endPoint x: 752, endPoint y: 214, distance: 166.7
click at [648, 343] on div "Submitted 2 Sort By Created date Required date Order number Customer name Most …" at bounding box center [1111, 327] width 3089 height 449
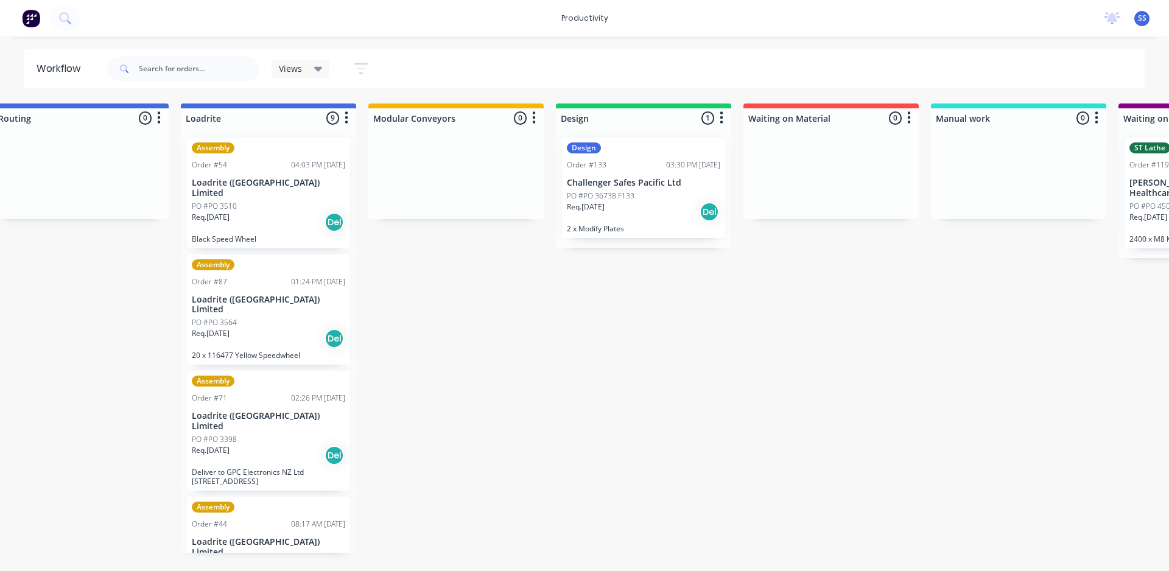
scroll to position [0, 848]
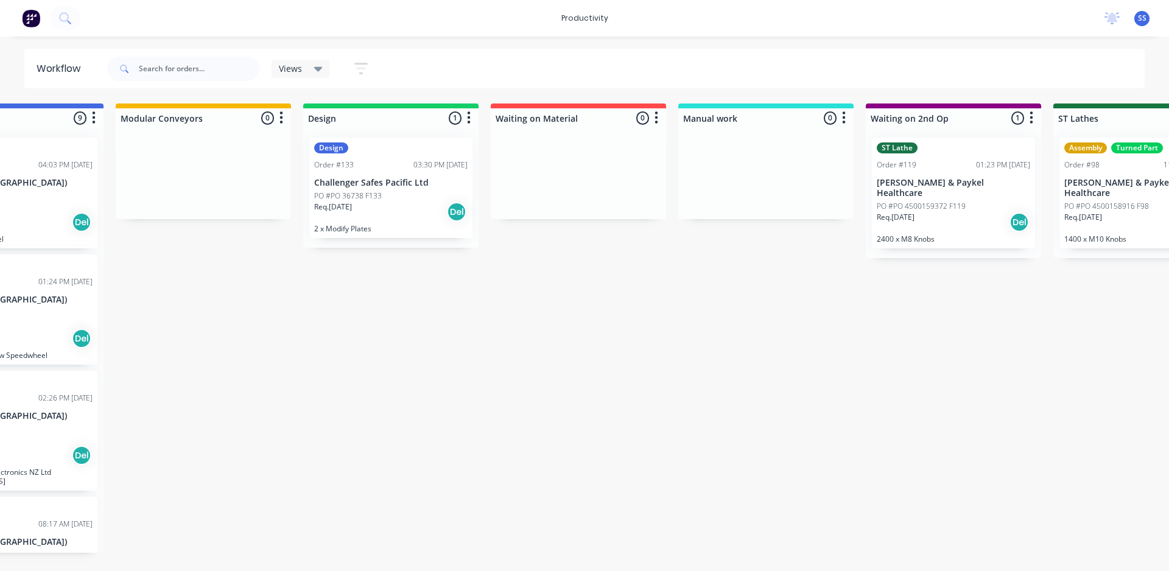
drag, startPoint x: 754, startPoint y: 310, endPoint x: 838, endPoint y: 296, distance: 85.3
click at [539, 330] on div "Submitted 2 Sort By Created date Required date Order number Customer name Most …" at bounding box center [687, 327] width 3089 height 449
click at [411, 200] on div "PO #PO 36738 F133" at bounding box center [390, 196] width 153 height 11
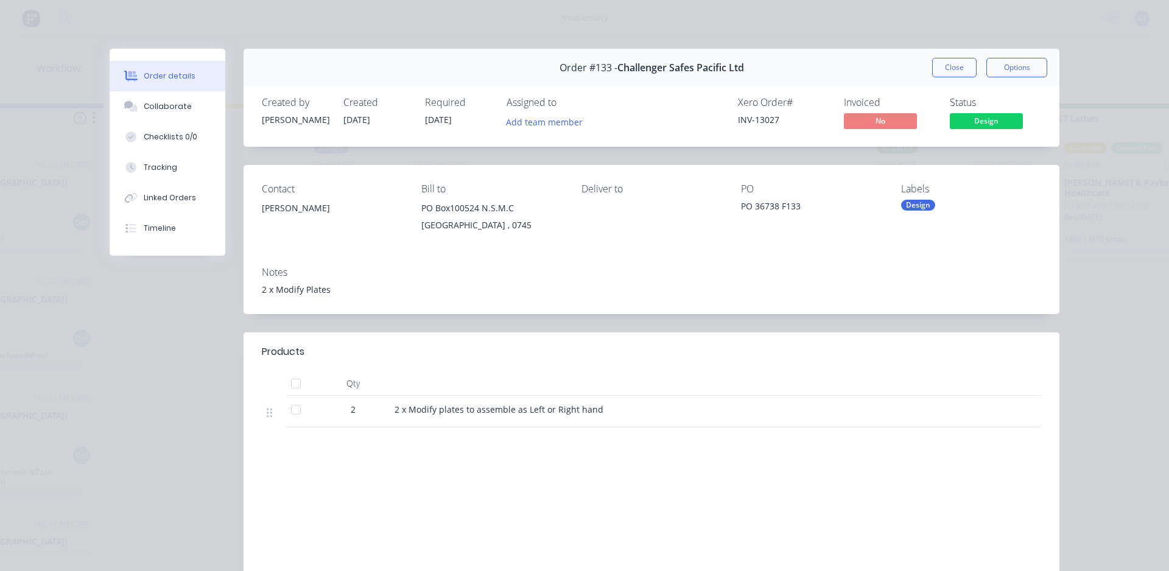
click at [944, 206] on div "Design" at bounding box center [971, 205] width 140 height 11
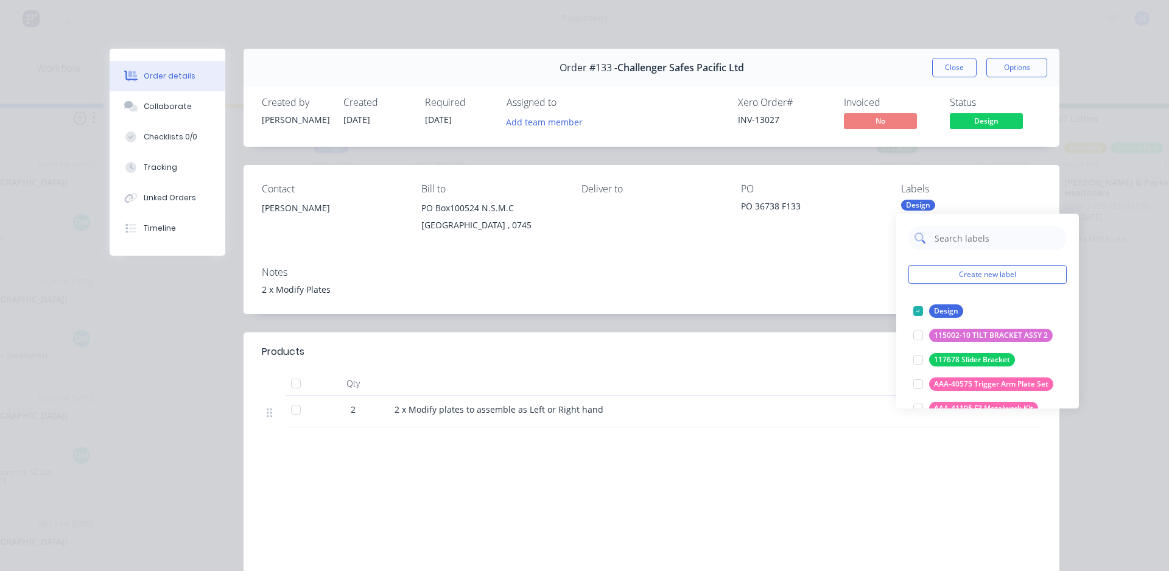
click at [950, 241] on input "text" at bounding box center [996, 238] width 127 height 24
type input "mill"
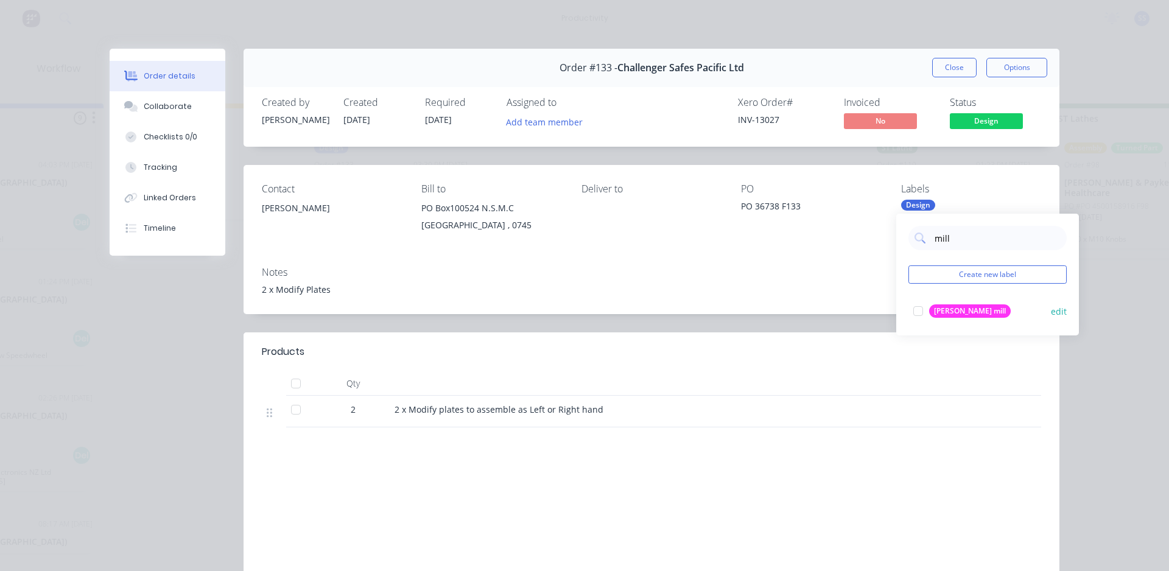
click at [922, 308] on div at bounding box center [918, 311] width 24 height 24
click at [1015, 181] on div "Contact Craig Ingham Bill to PO Box100524 N.S.M.C Auckland , 0745 Deliver to PO…" at bounding box center [651, 211] width 816 height 92
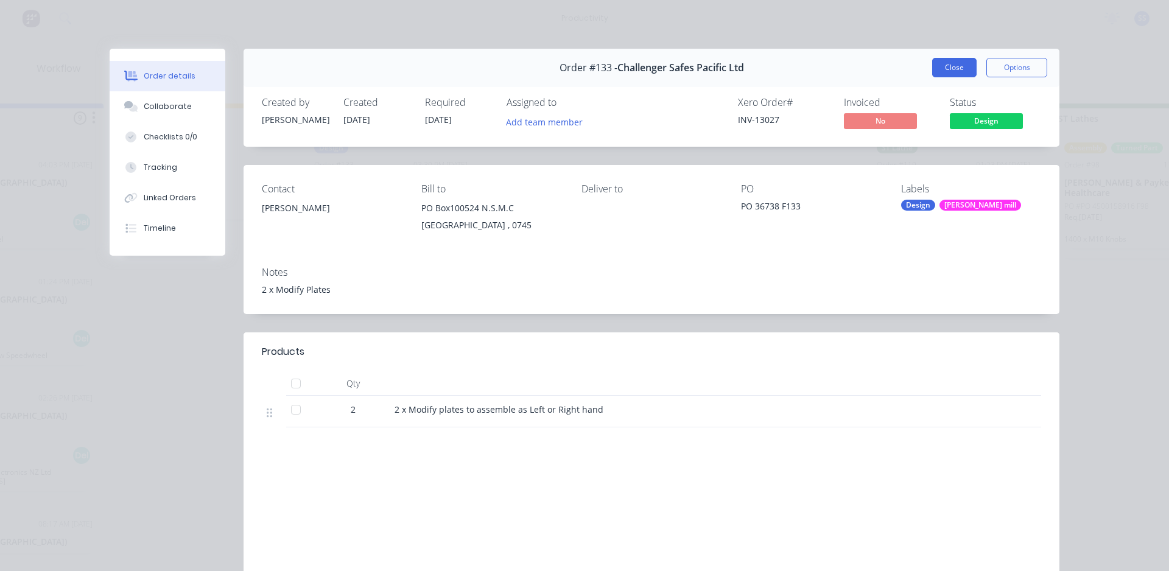
click at [968, 69] on button "Close" at bounding box center [954, 67] width 44 height 19
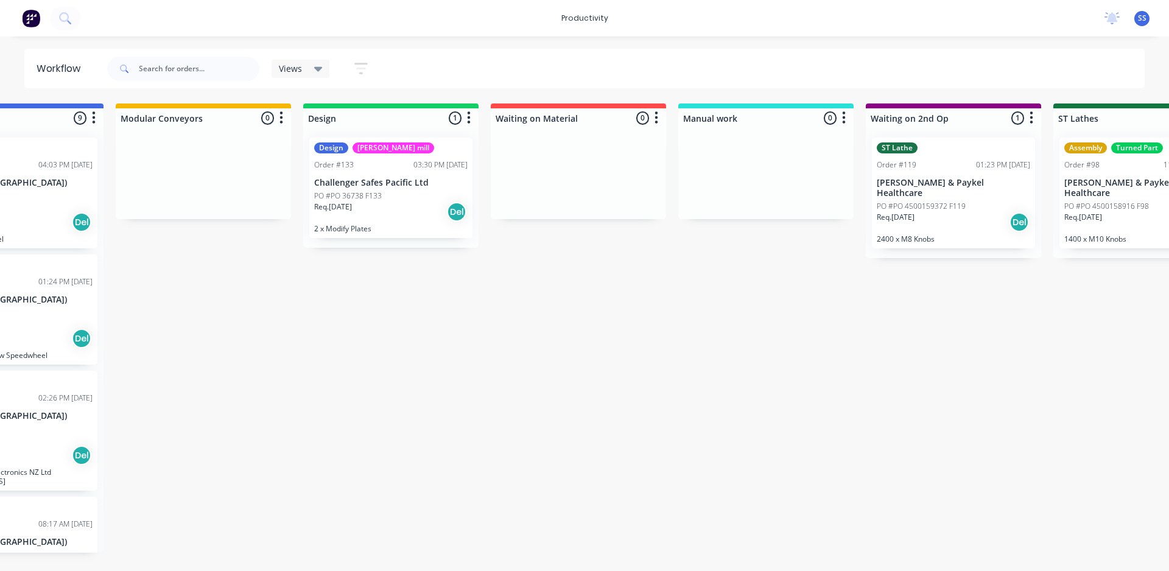
click at [643, 306] on div "Submitted 2 Sort By Created date Required date Order number Customer name Most …" at bounding box center [687, 327] width 3089 height 449
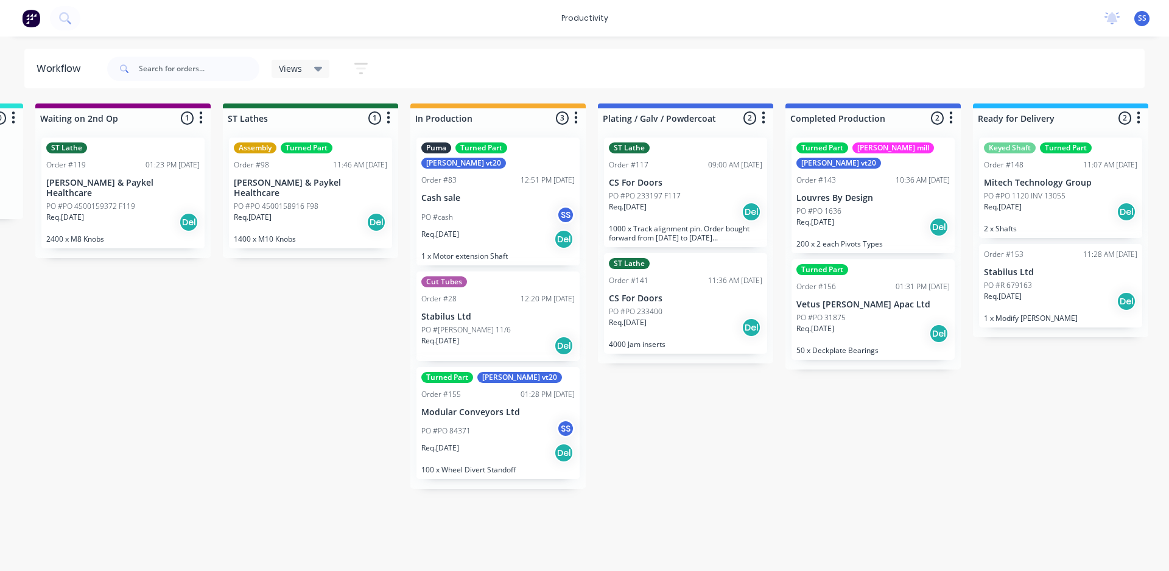
scroll to position [0, 1920]
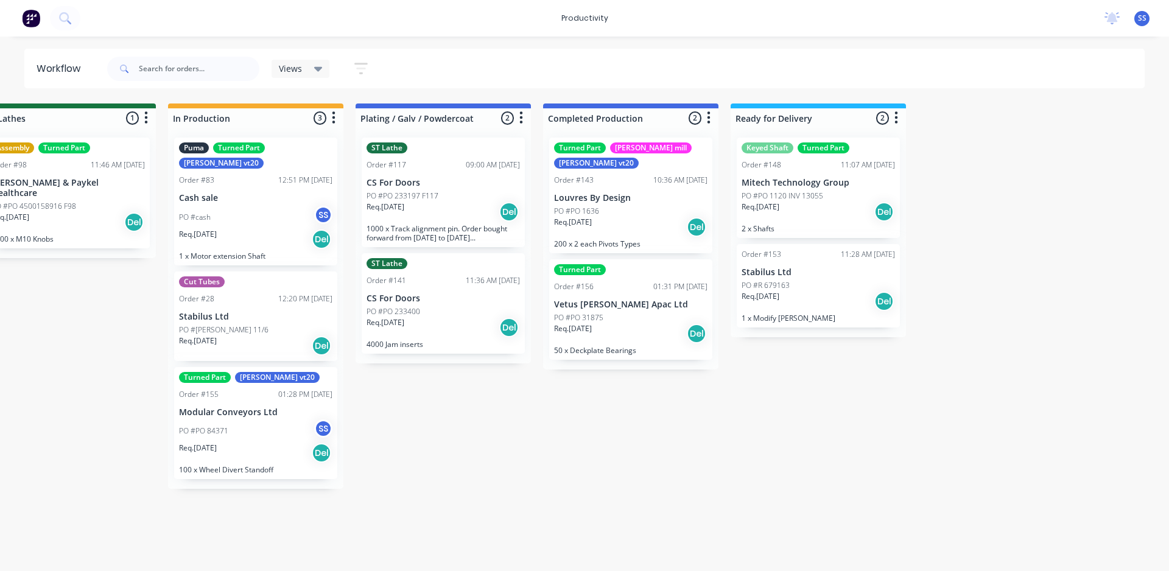
drag, startPoint x: 590, startPoint y: 441, endPoint x: 773, endPoint y: 432, distance: 182.9
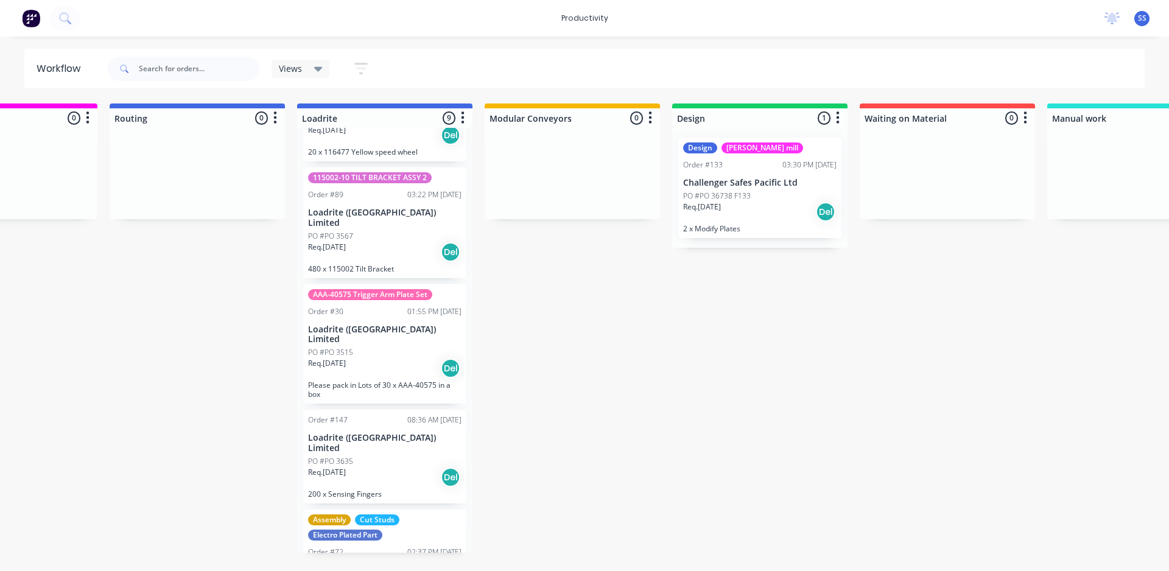
scroll to position [0, 0]
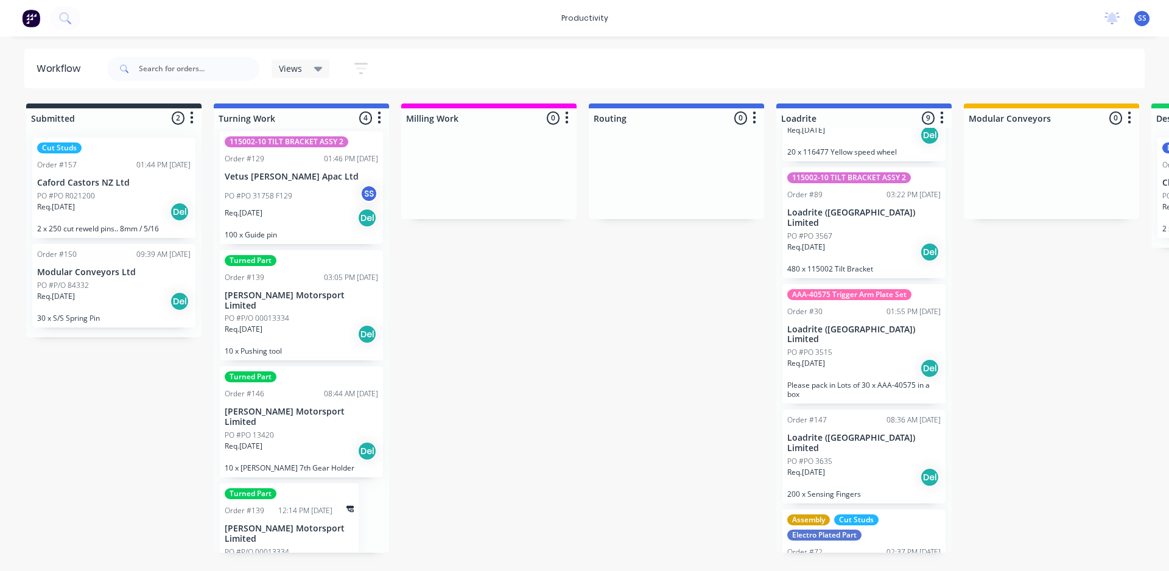
drag, startPoint x: 632, startPoint y: 436, endPoint x: 462, endPoint y: 432, distance: 169.9
drag, startPoint x: 452, startPoint y: 427, endPoint x: 442, endPoint y: 432, distance: 10.6
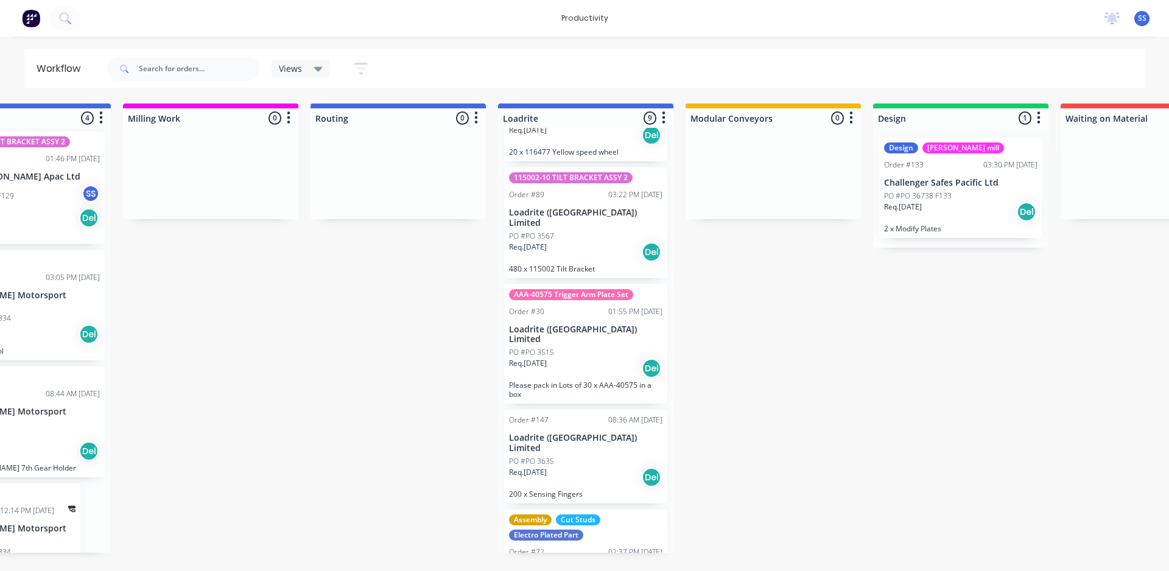
drag, startPoint x: 430, startPoint y: 321, endPoint x: 464, endPoint y: 321, distance: 34.7
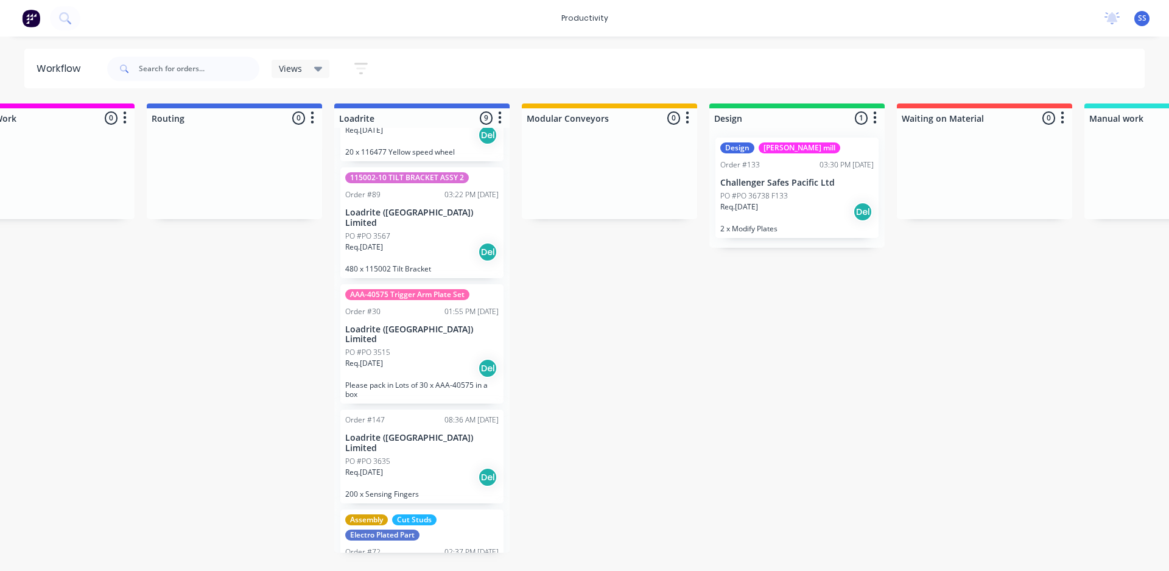
drag, startPoint x: 703, startPoint y: 362, endPoint x: 738, endPoint y: 357, distance: 35.6
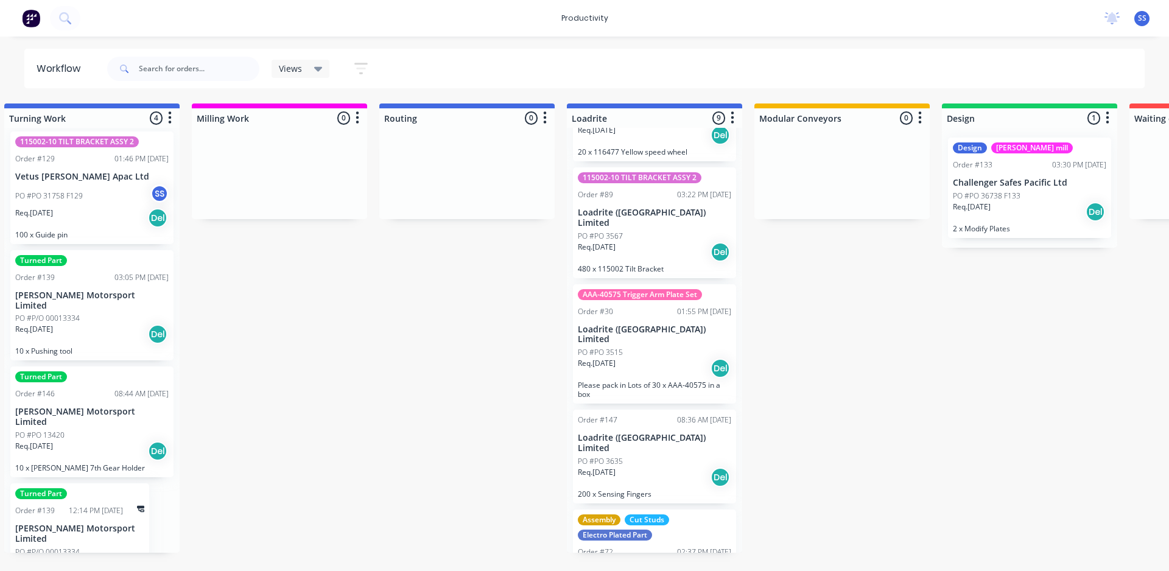
scroll to position [0, 175]
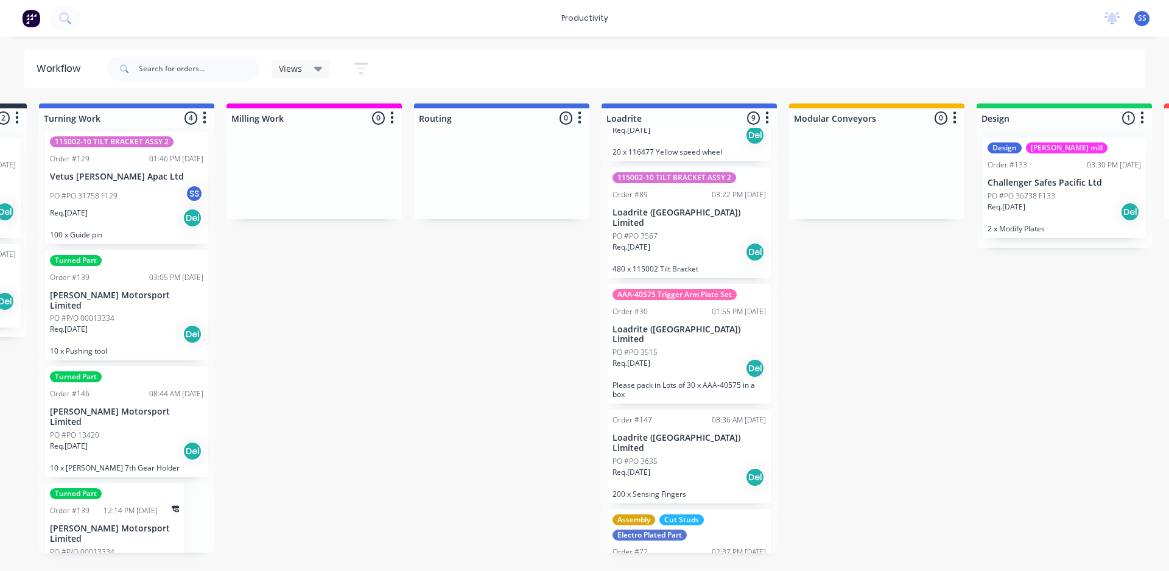
drag, startPoint x: 746, startPoint y: 351, endPoint x: 682, endPoint y: 361, distance: 65.3
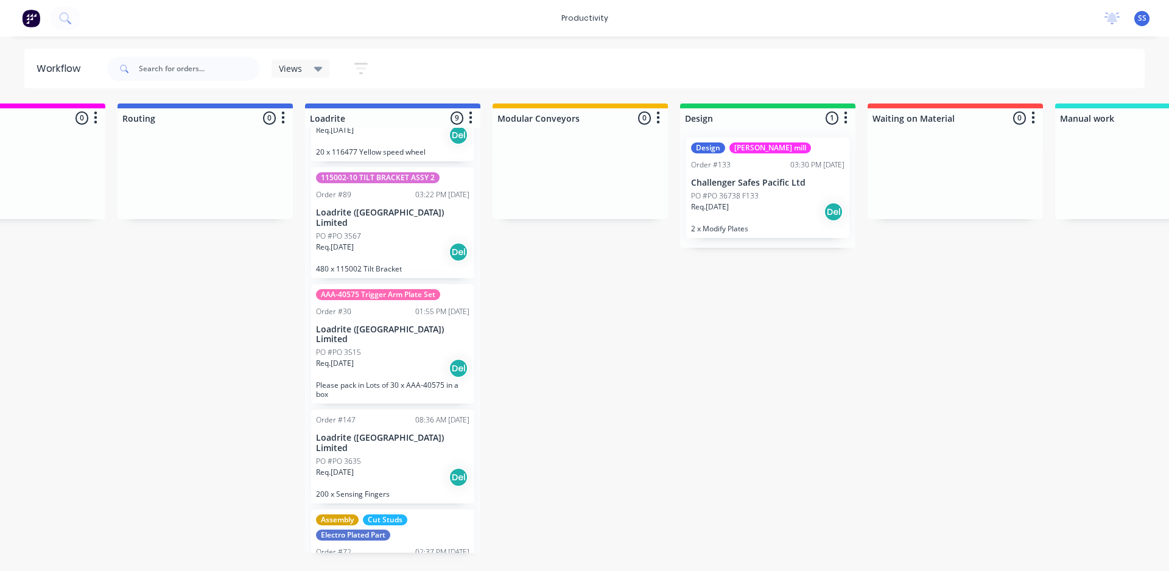
drag, startPoint x: 903, startPoint y: 366, endPoint x: 935, endPoint y: 367, distance: 31.7
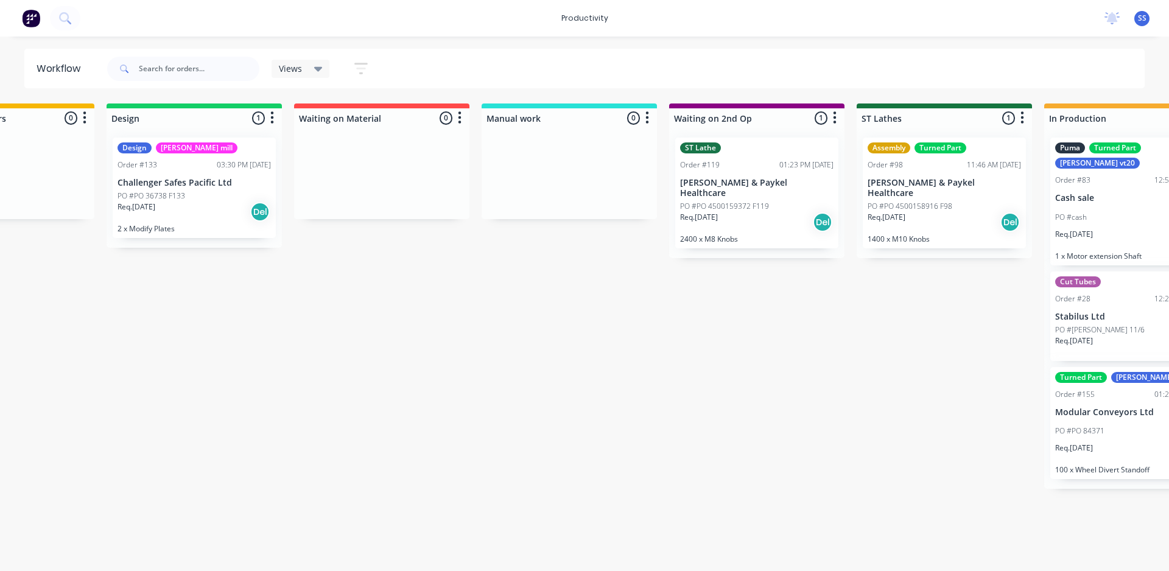
drag, startPoint x: 764, startPoint y: 379, endPoint x: 870, endPoint y: 376, distance: 105.3
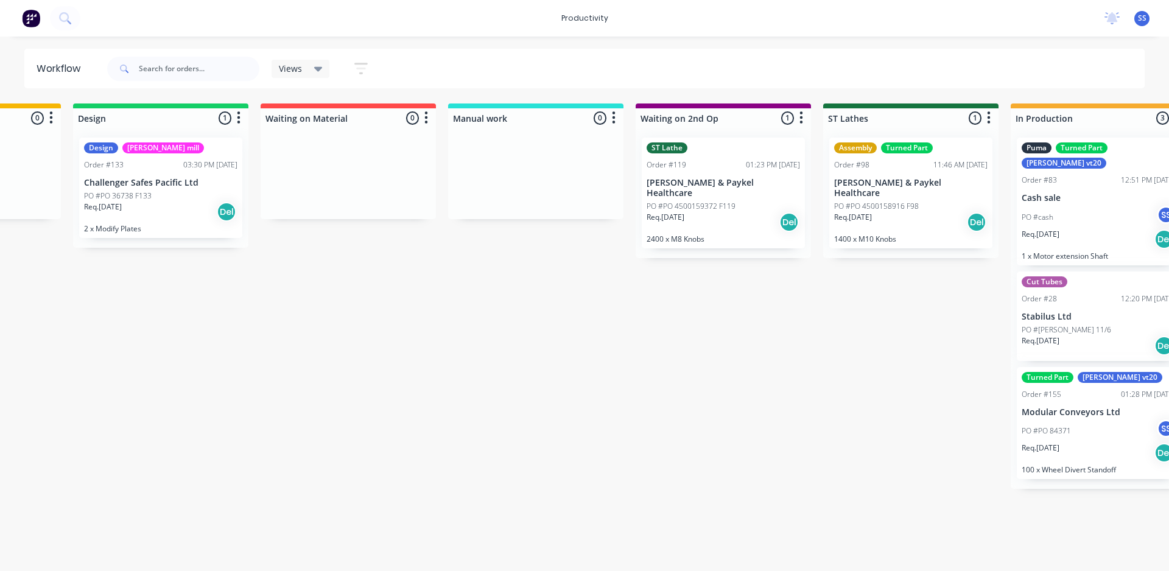
click at [289, 65] on span "Views" at bounding box center [290, 68] width 23 height 13
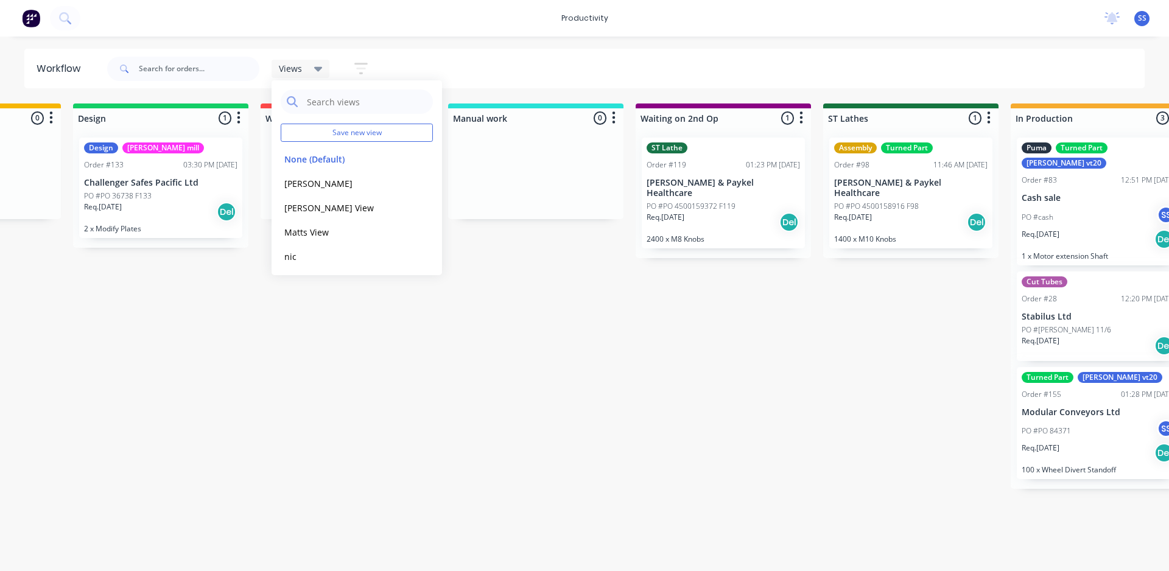
click at [540, 324] on div "Submitted 2 Sort By Created date Required date Order number Customer name Most …" at bounding box center [457, 327] width 3089 height 449
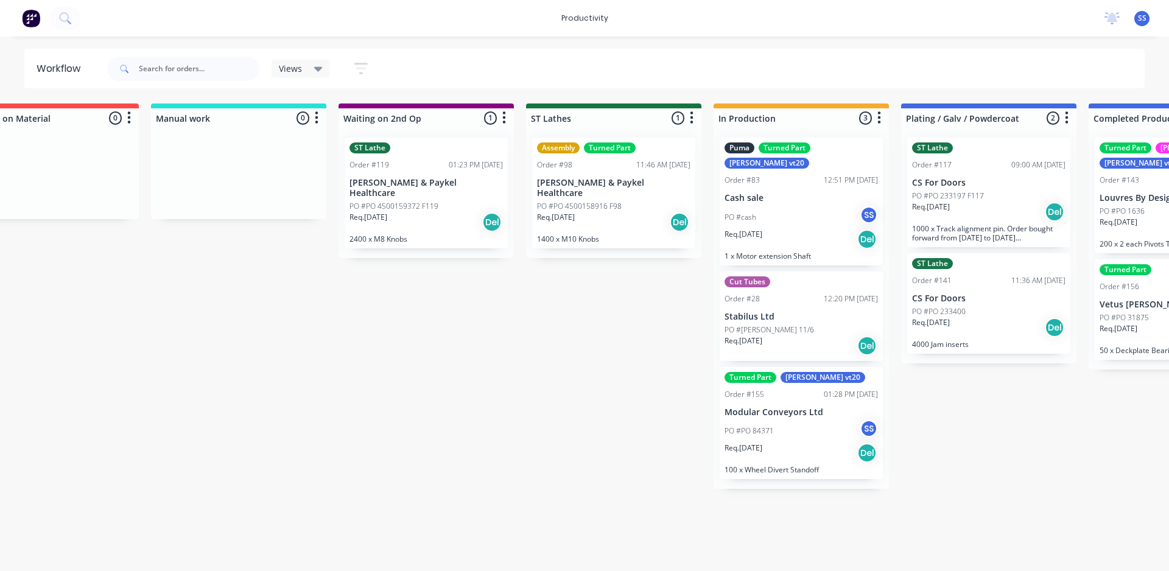
drag, startPoint x: 540, startPoint y: 326, endPoint x: 573, endPoint y: 321, distance: 32.5
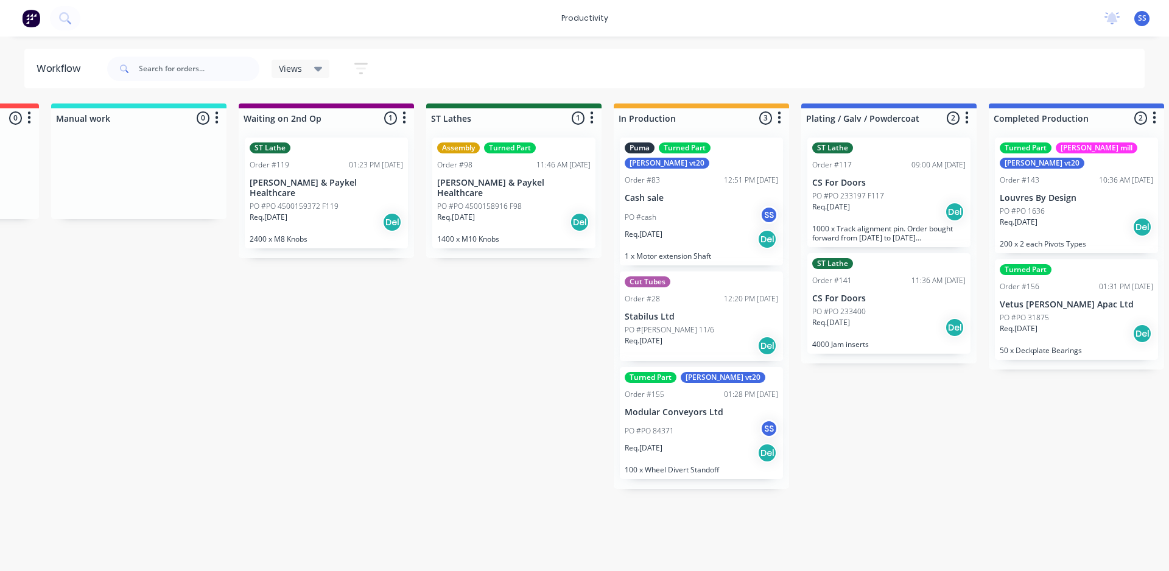
scroll to position [0, 1502]
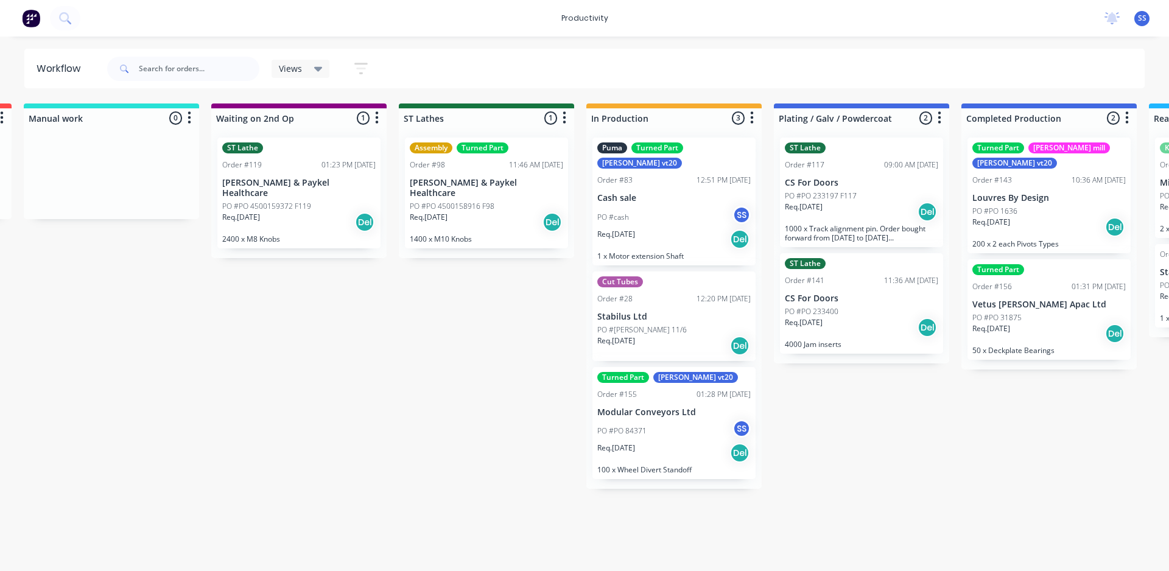
drag, startPoint x: 541, startPoint y: 330, endPoint x: 581, endPoint y: 334, distance: 39.8
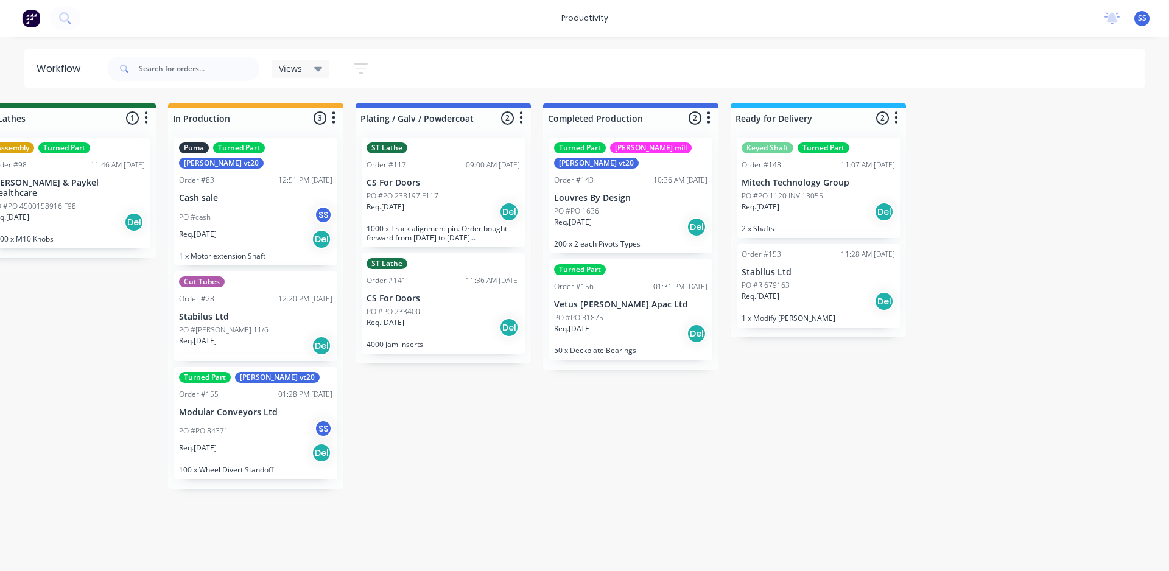
drag, startPoint x: 392, startPoint y: 369, endPoint x: 601, endPoint y: 357, distance: 209.1
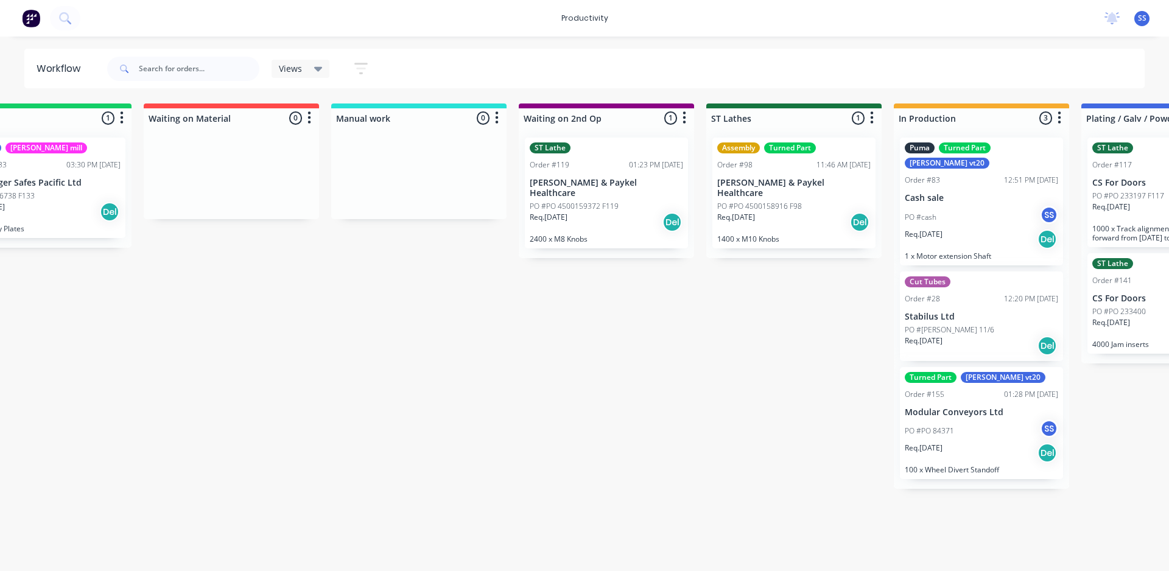
drag, startPoint x: 573, startPoint y: 433, endPoint x: 439, endPoint y: 440, distance: 134.1
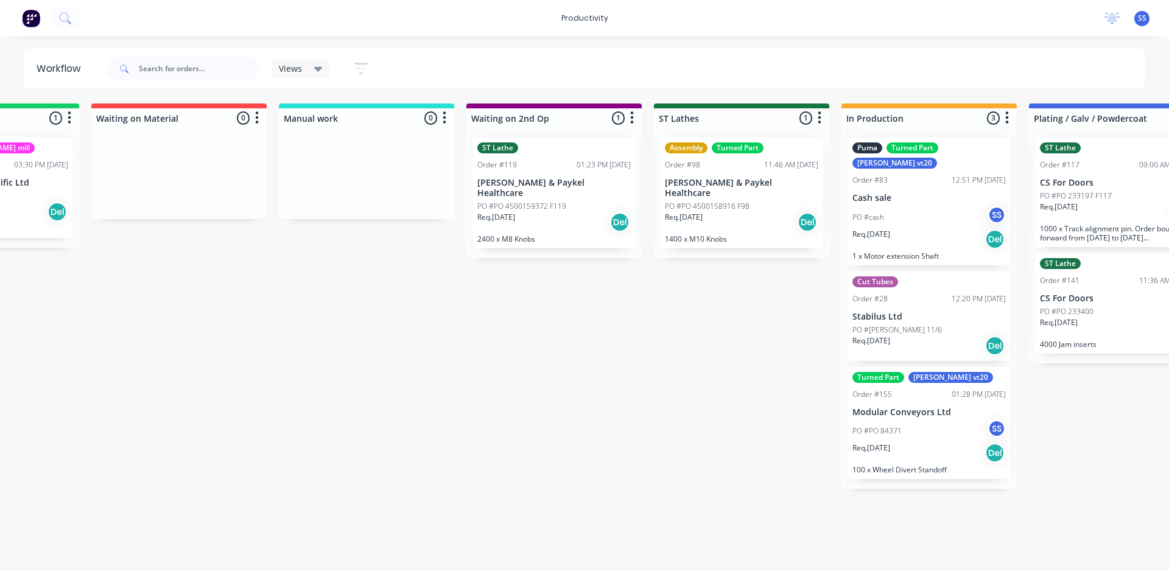
drag, startPoint x: 436, startPoint y: 440, endPoint x: 461, endPoint y: 436, distance: 25.3
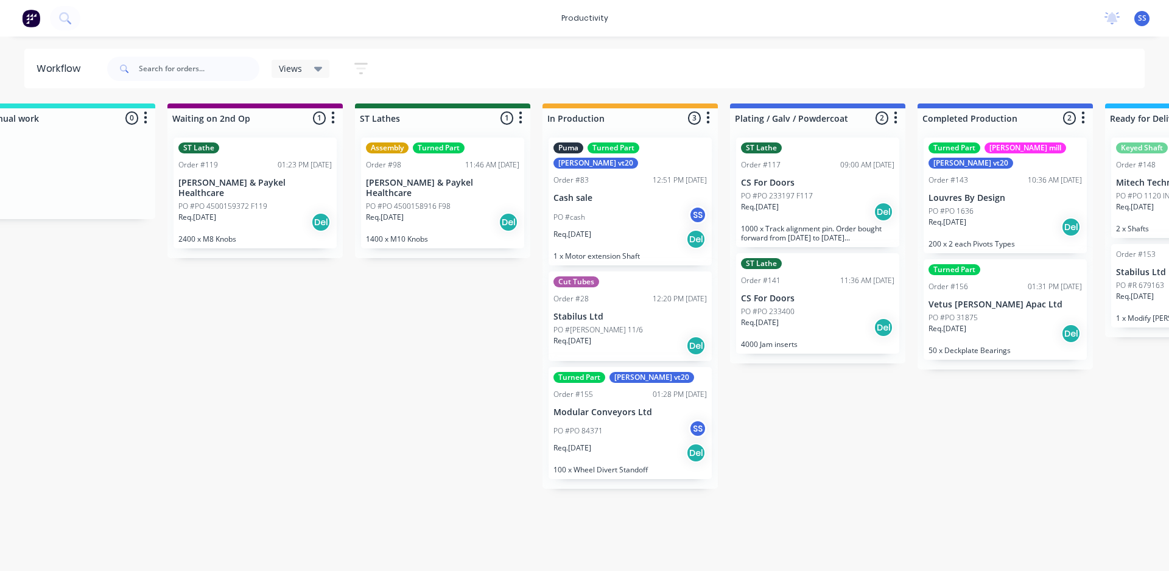
scroll to position [0, 1853]
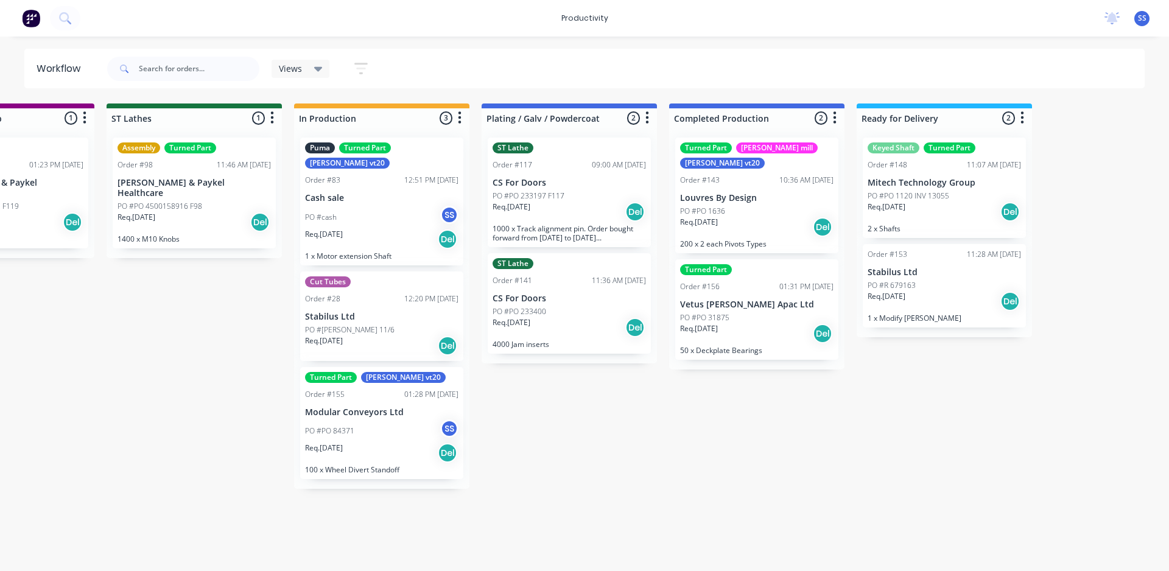
drag, startPoint x: 519, startPoint y: 376, endPoint x: 615, endPoint y: 390, distance: 97.2
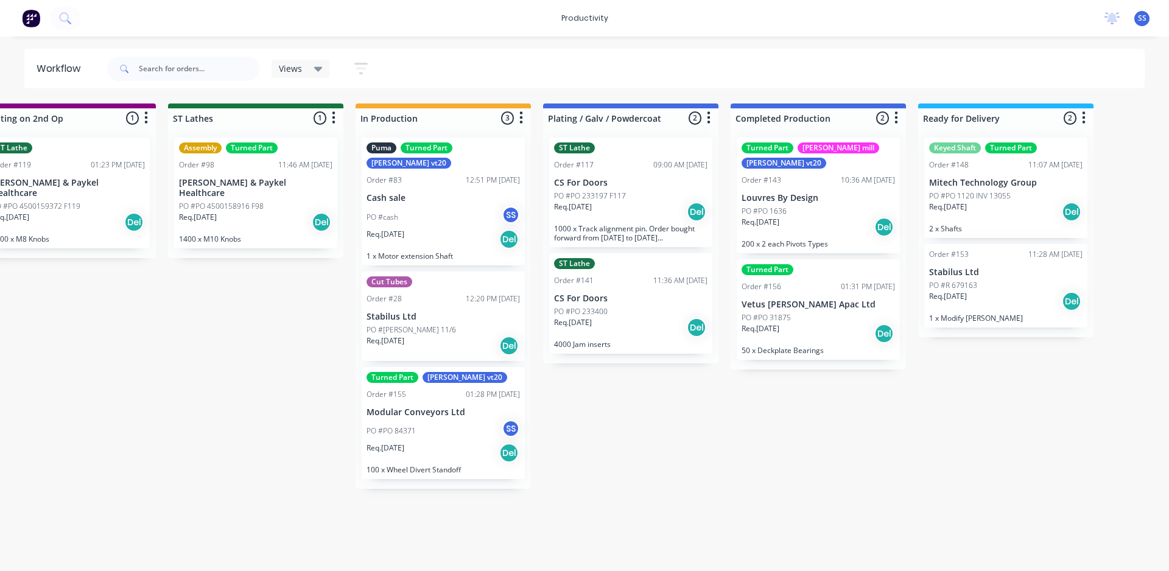
drag, startPoint x: 627, startPoint y: 450, endPoint x: 609, endPoint y: 456, distance: 18.7
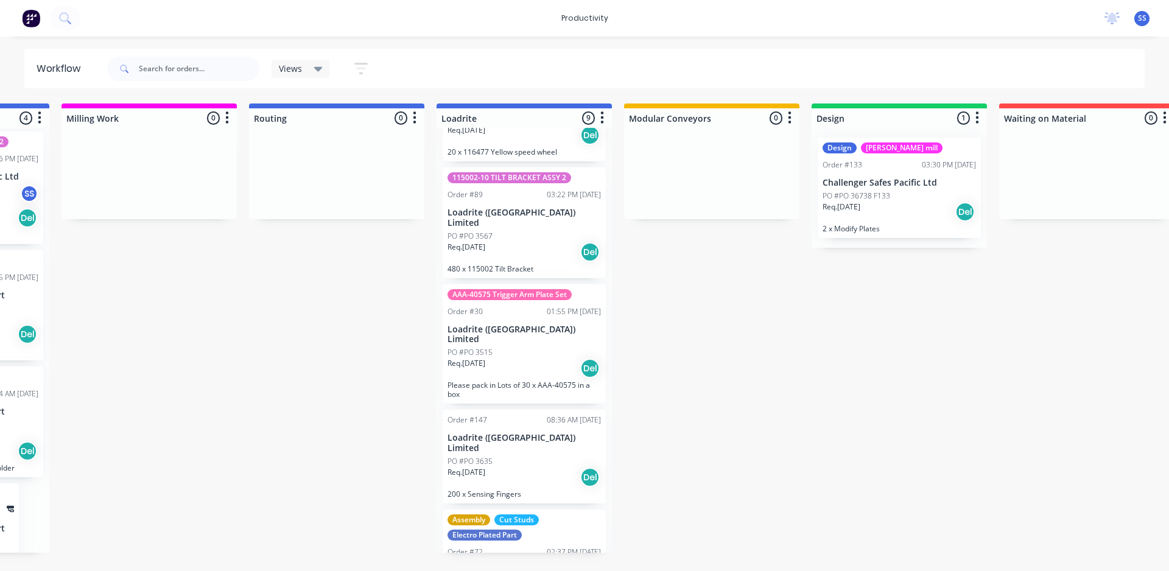
scroll to position [0, 0]
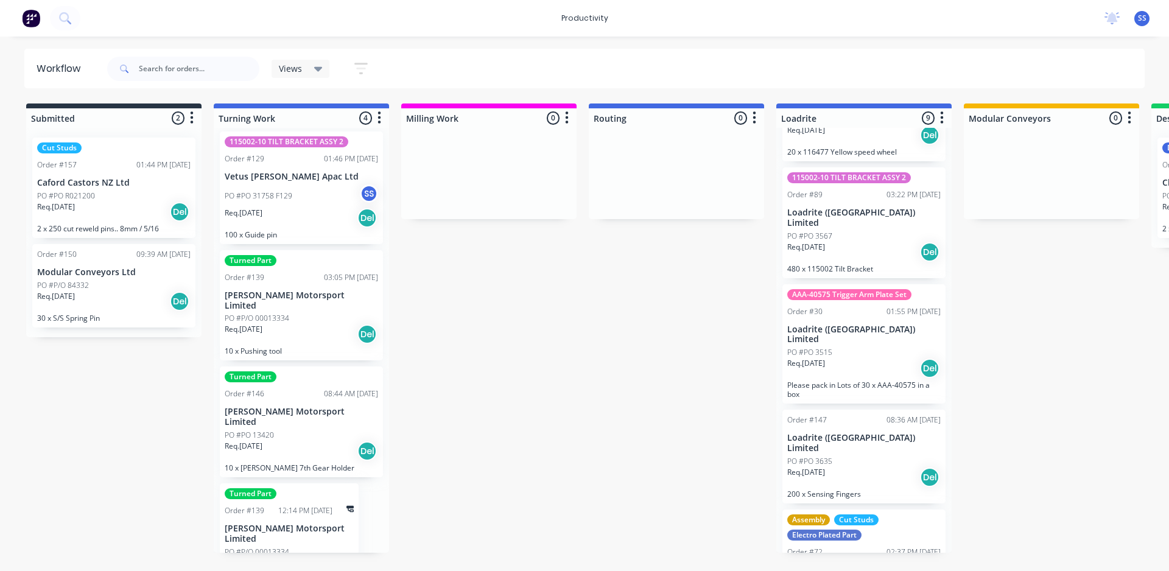
drag, startPoint x: 705, startPoint y: 418, endPoint x: 545, endPoint y: 436, distance: 161.7
drag, startPoint x: 545, startPoint y: 436, endPoint x: 489, endPoint y: 543, distance: 120.9
drag, startPoint x: 119, startPoint y: 447, endPoint x: 119, endPoint y: 503, distance: 56.0
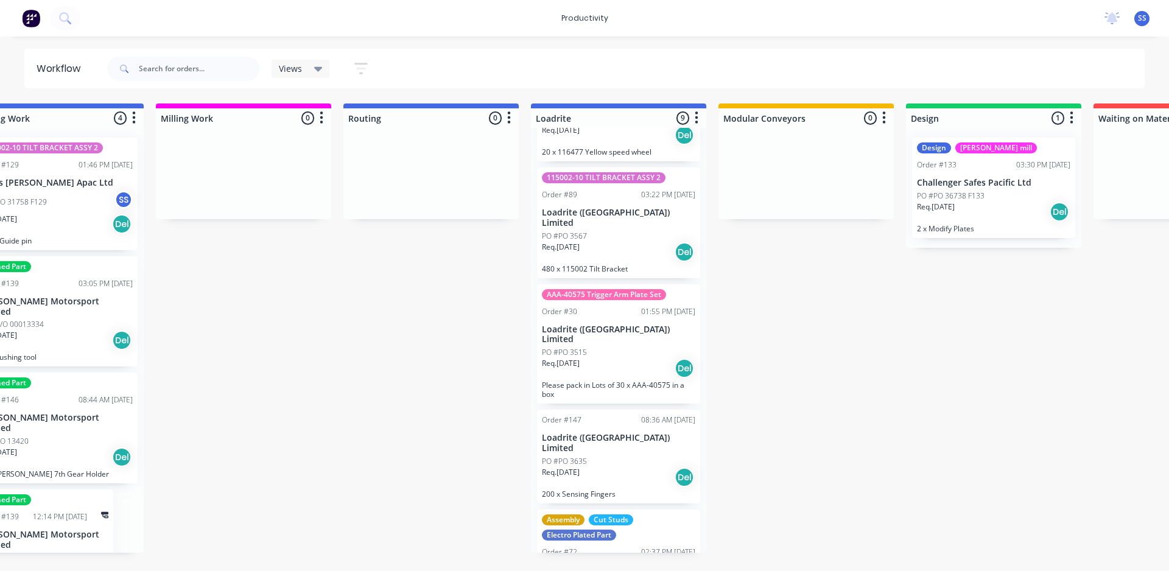
scroll to position [0, 901]
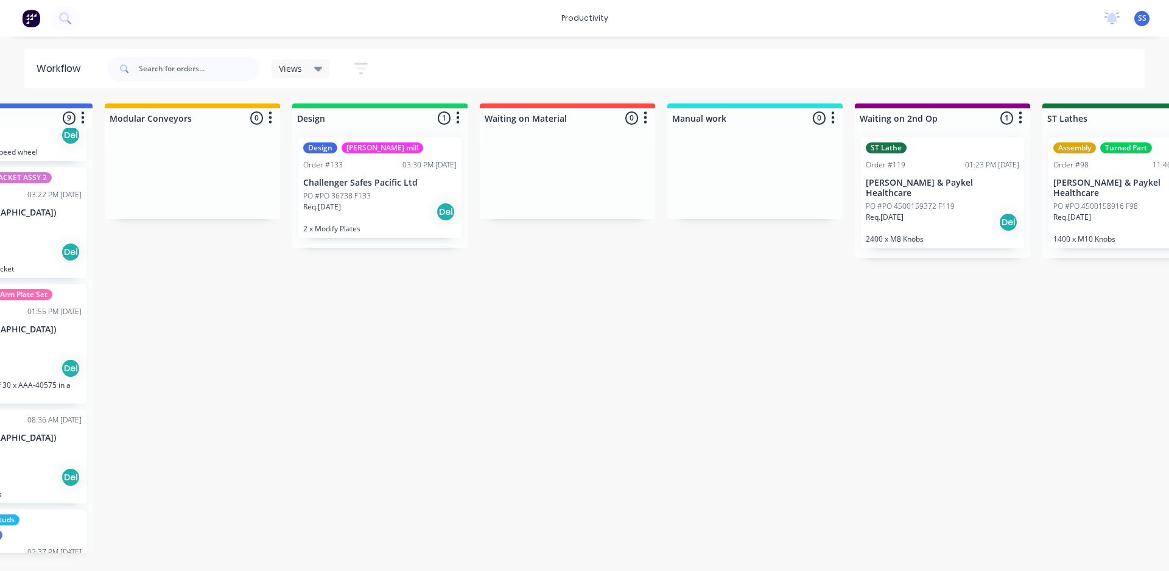
drag, startPoint x: 428, startPoint y: 383, endPoint x: 550, endPoint y: 382, distance: 121.7
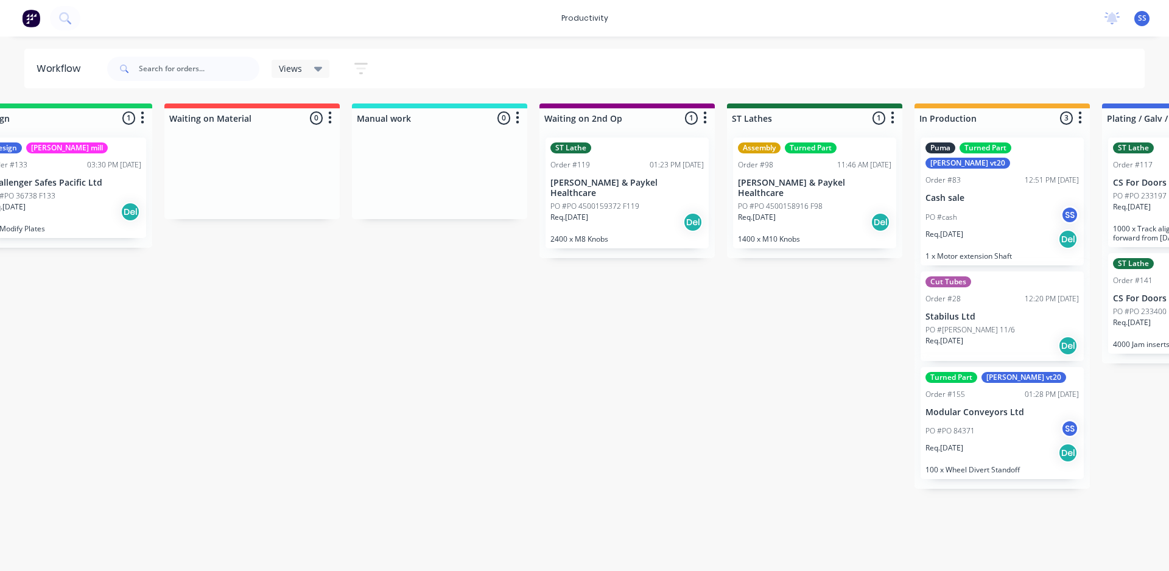
drag, startPoint x: 550, startPoint y: 382, endPoint x: 635, endPoint y: 382, distance: 85.2
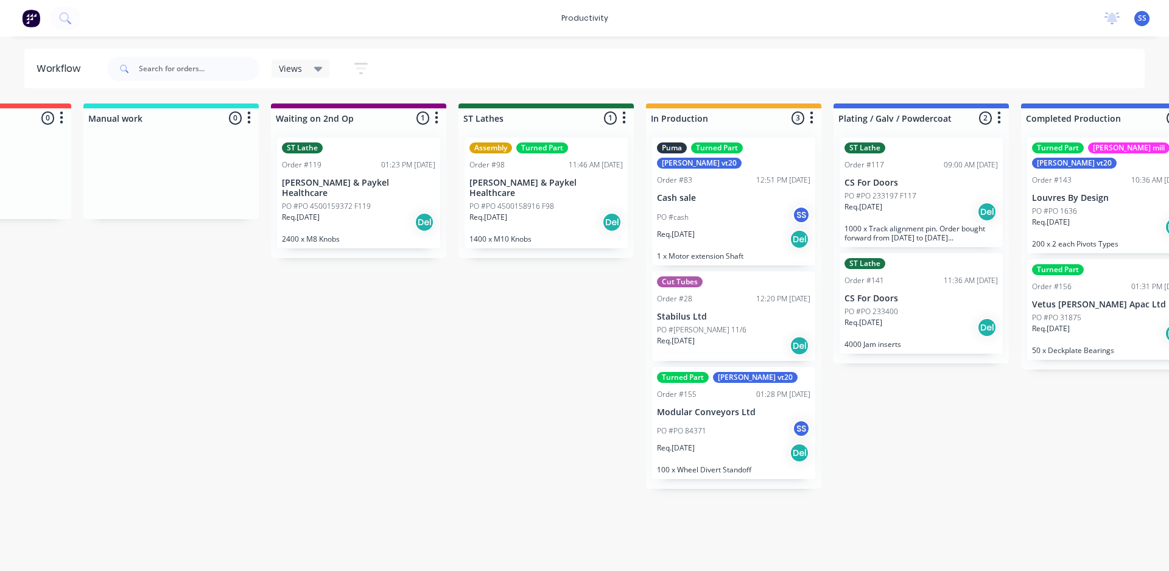
drag, startPoint x: 612, startPoint y: 382, endPoint x: 679, endPoint y: 386, distance: 67.1
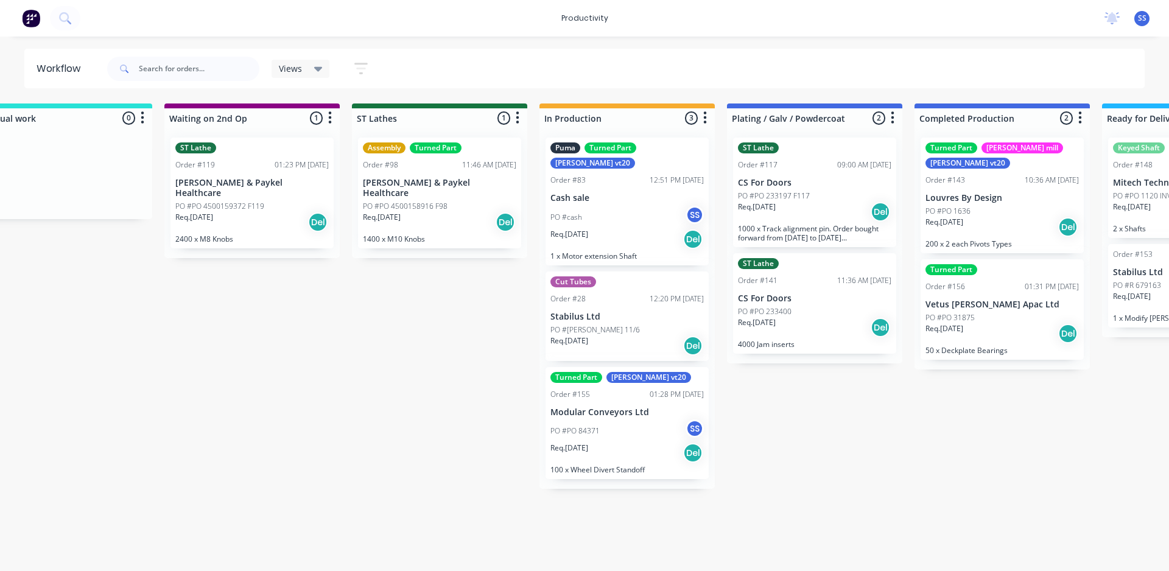
drag, startPoint x: 792, startPoint y: 453, endPoint x: 852, endPoint y: 452, distance: 59.7
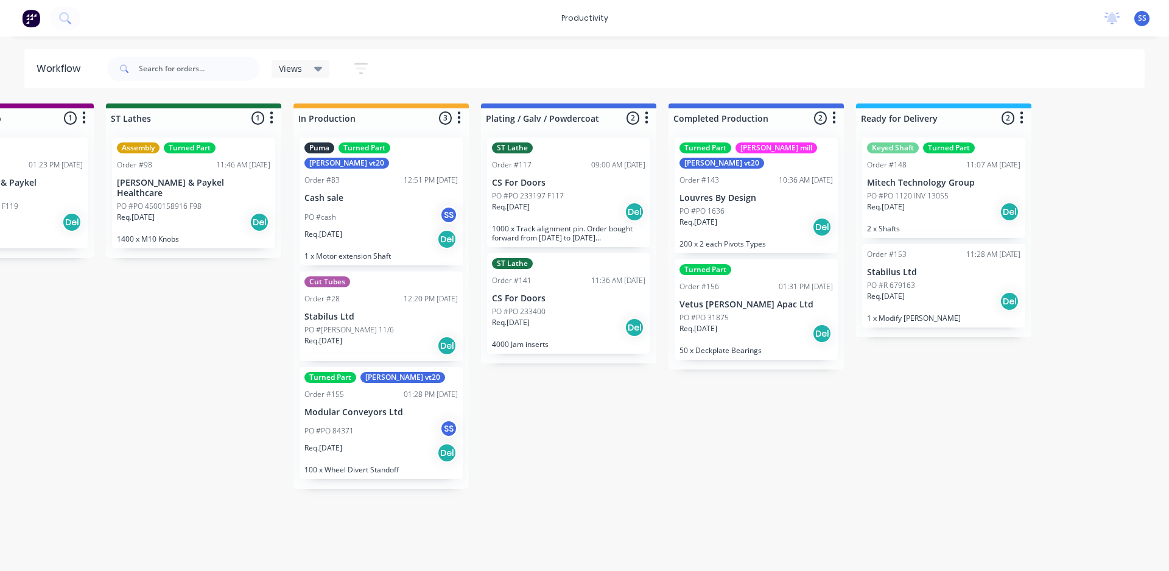
drag, startPoint x: 844, startPoint y: 451, endPoint x: 929, endPoint y: 447, distance: 84.7
